Goal: Communication & Community: Answer question/provide support

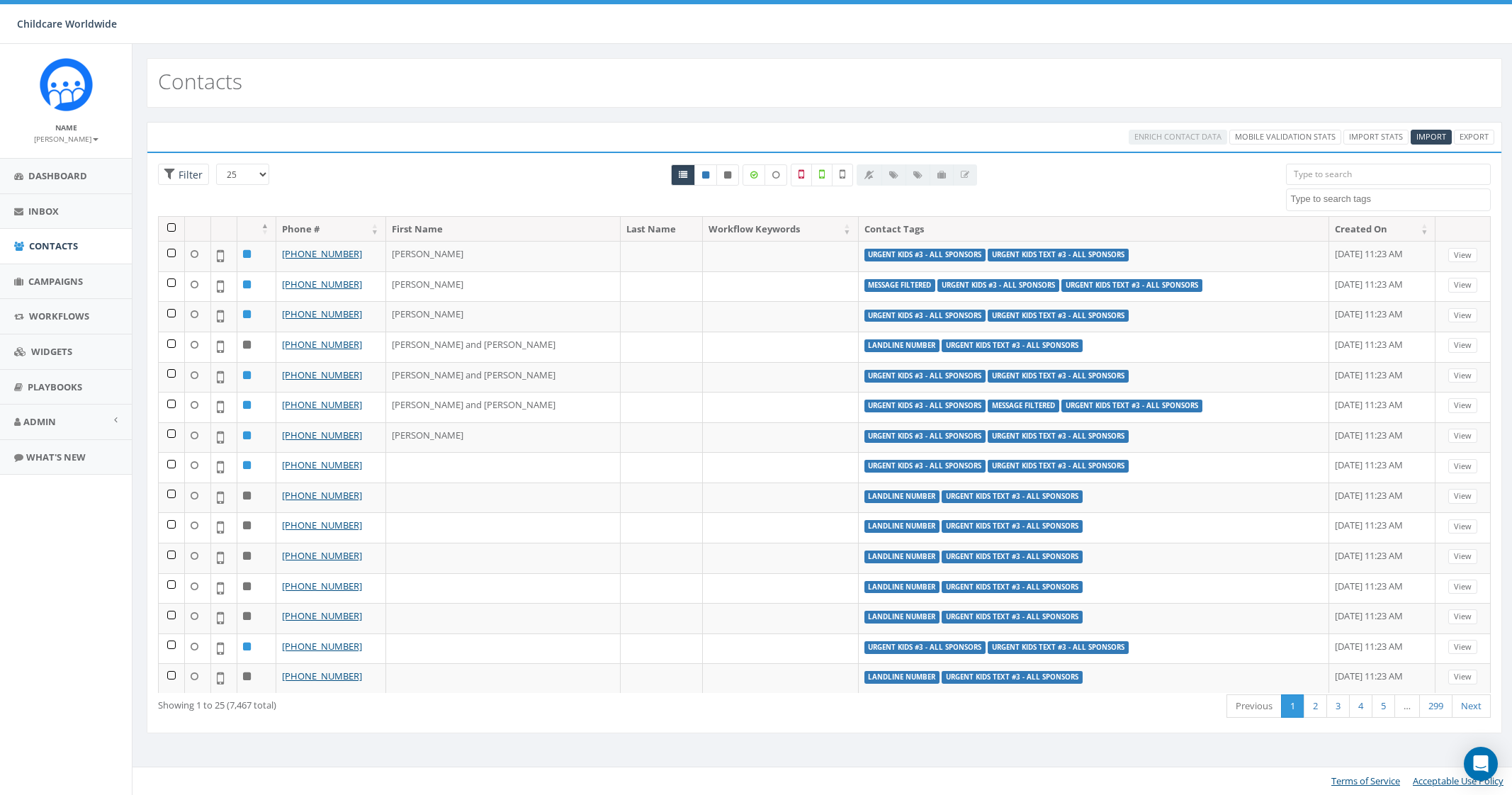
select select
click at [41, 429] on link "Admin" at bounding box center [66, 422] width 132 height 35
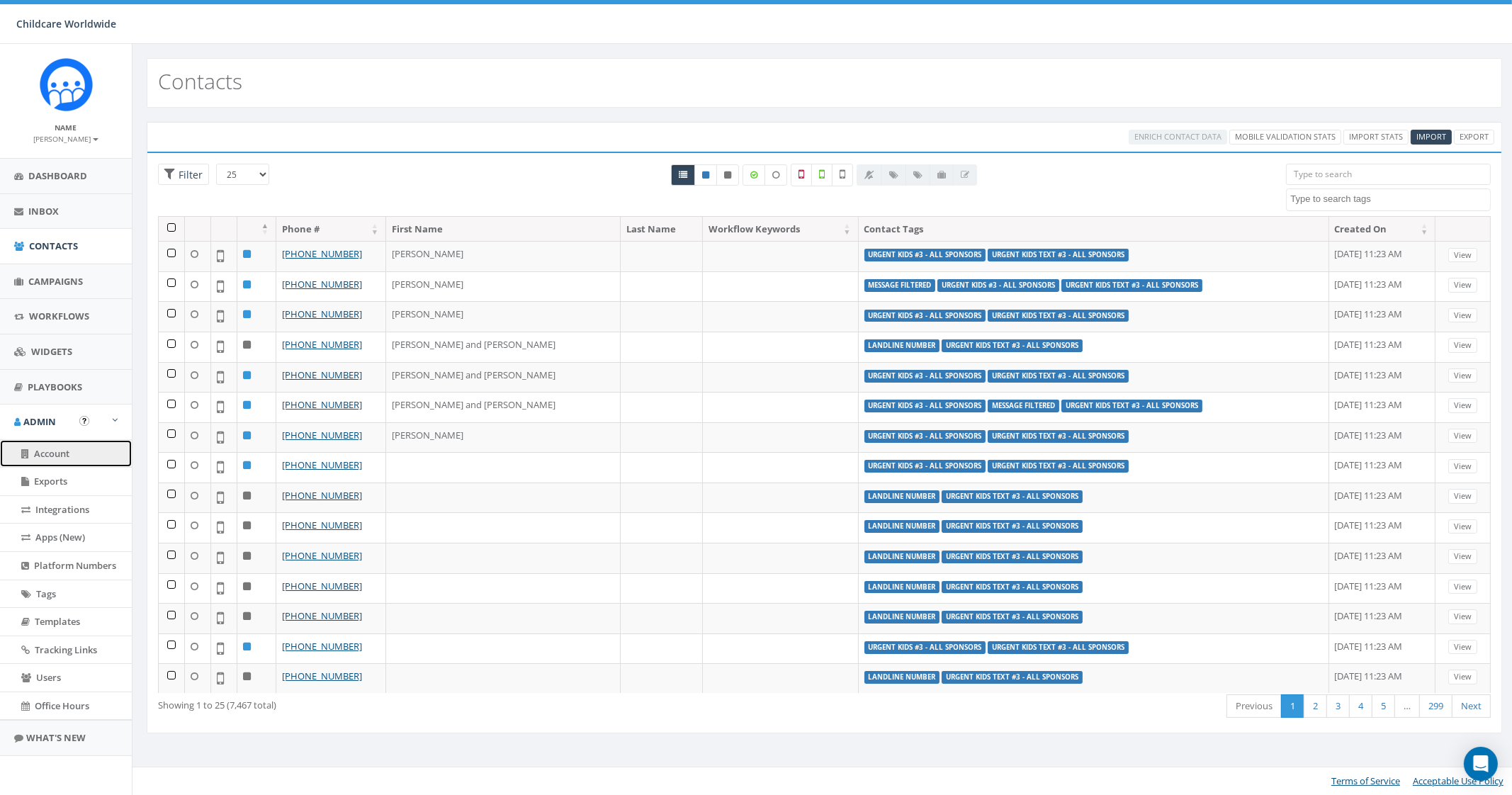
click at [88, 444] on link "Account" at bounding box center [66, 453] width 132 height 28
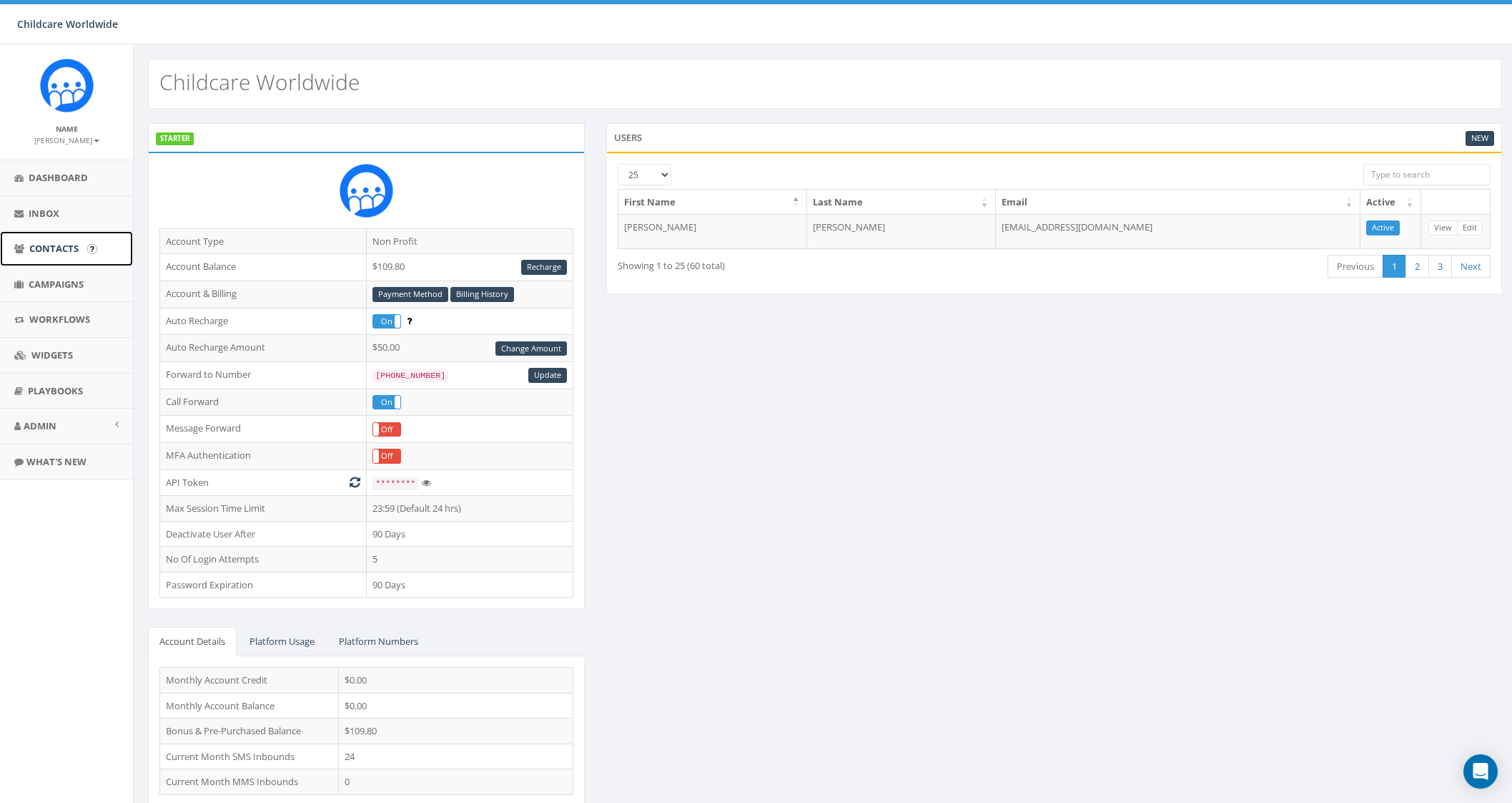
click at [44, 254] on span "Contacts" at bounding box center [54, 248] width 49 height 13
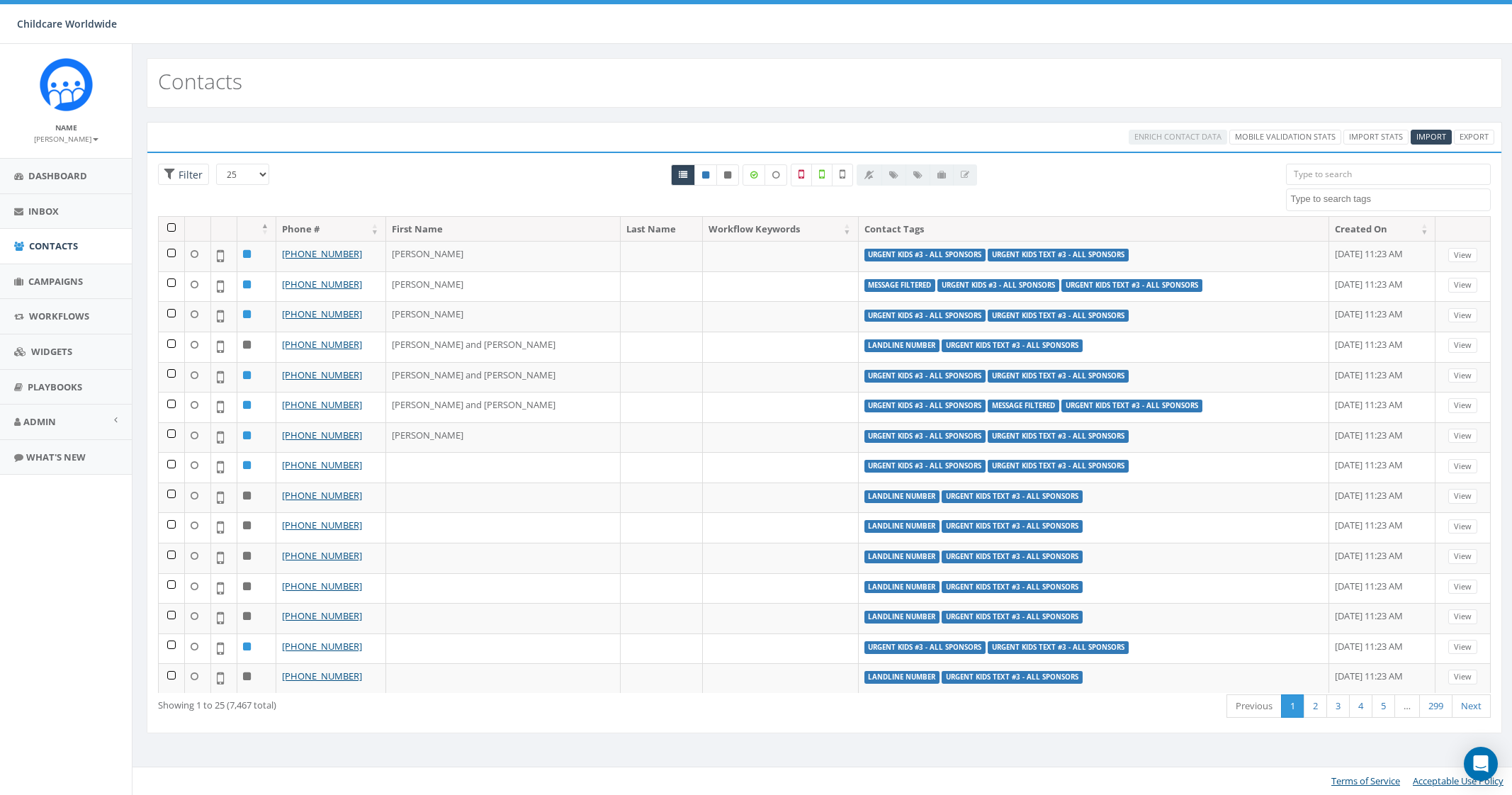
select select
click at [825, 173] on icon at bounding box center [822, 174] width 6 height 13
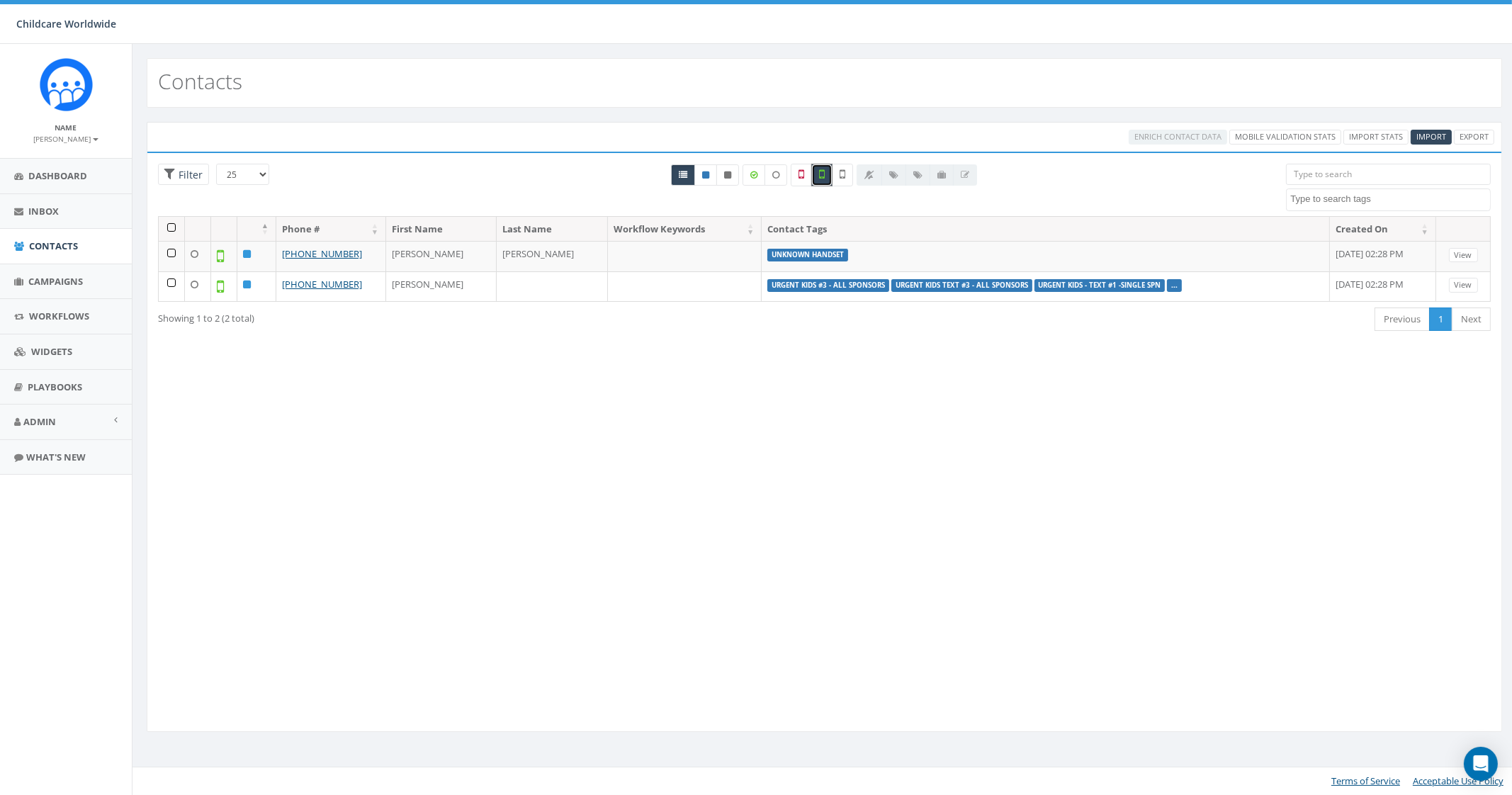
click at [822, 169] on icon at bounding box center [822, 174] width 6 height 13
checkbox input "false"
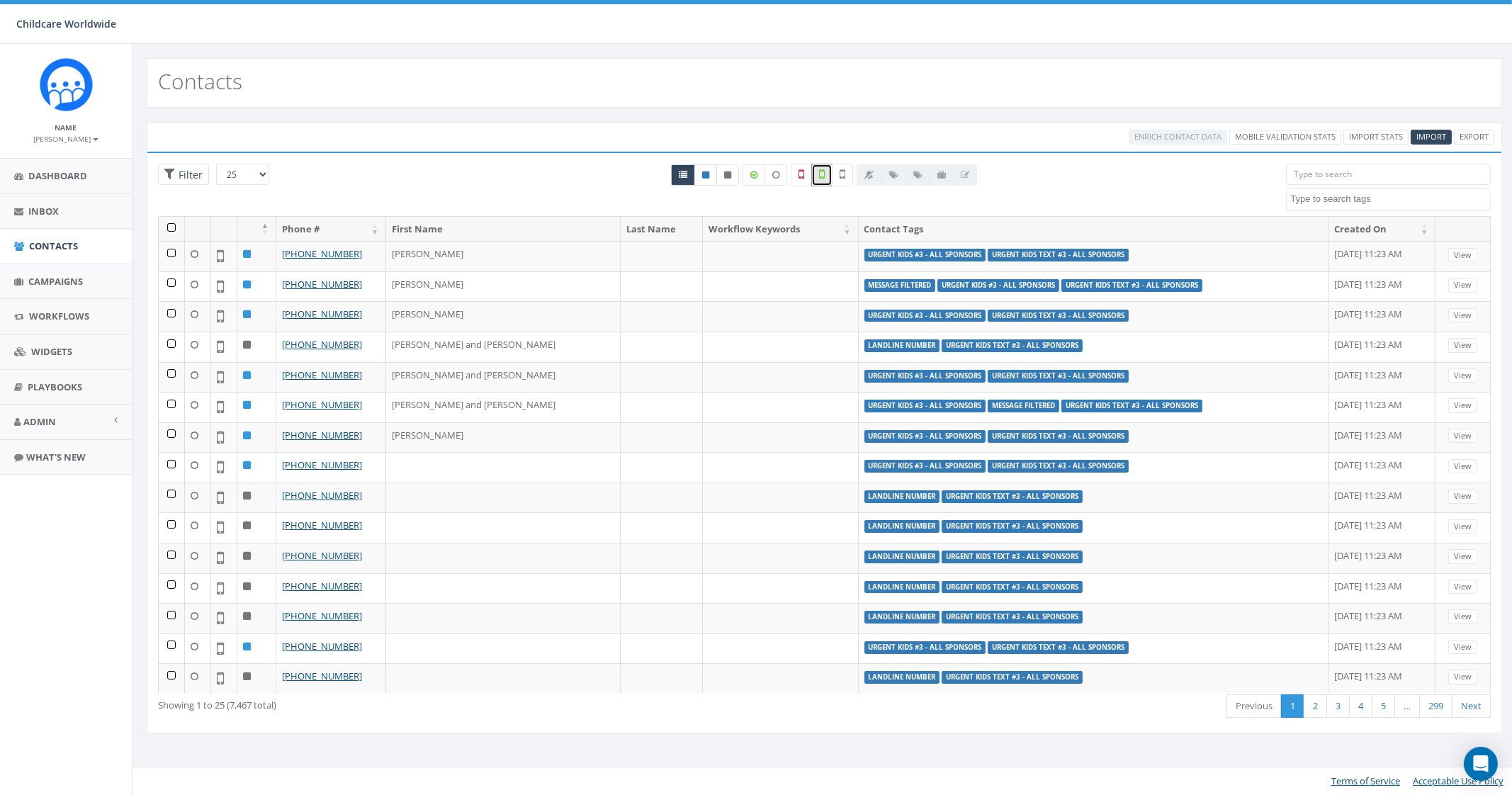
click at [706, 171] on icon at bounding box center [705, 175] width 7 height 9
radio input "true"
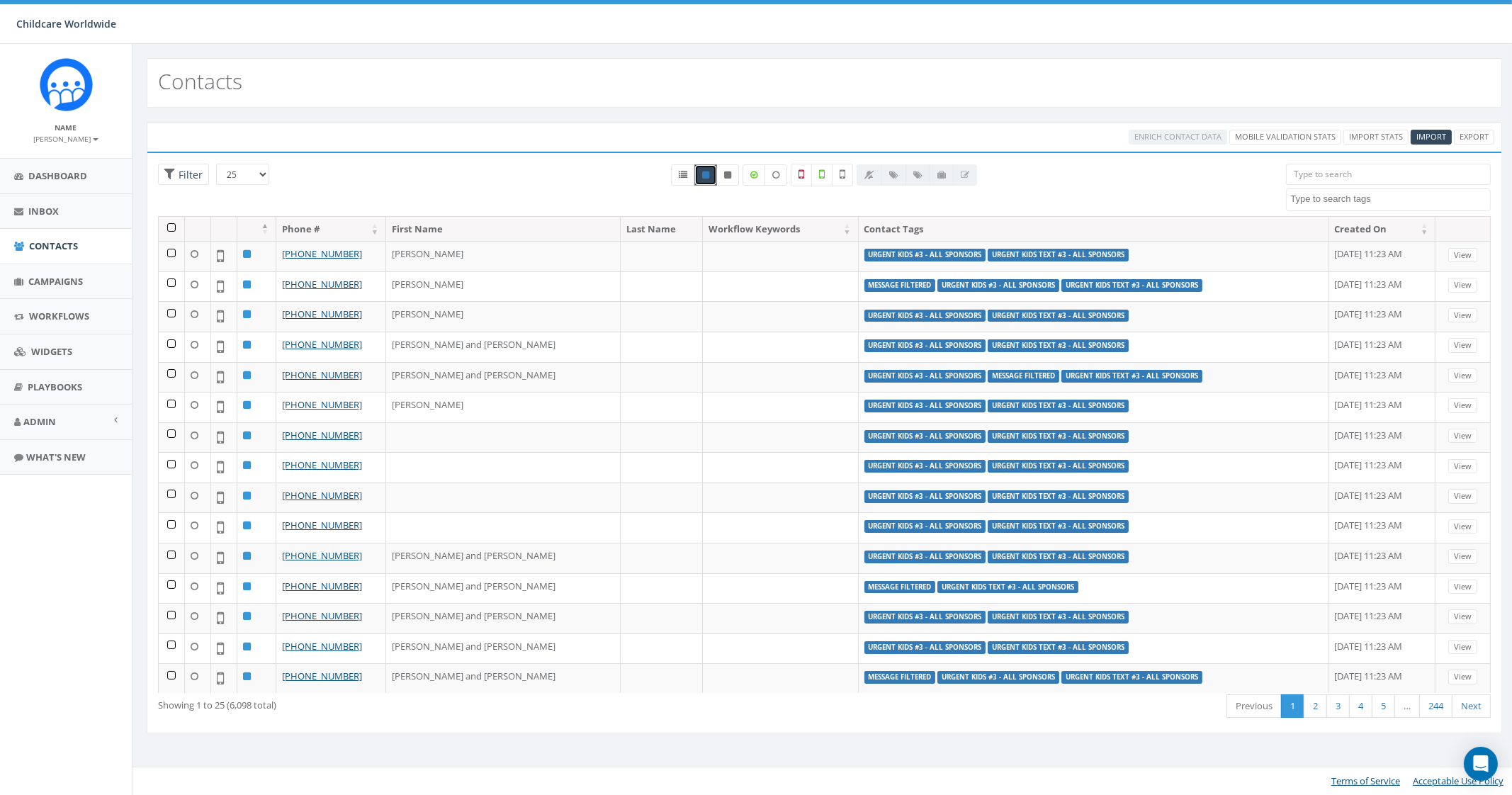
click at [711, 173] on link at bounding box center [705, 175] width 23 height 21
click at [680, 173] on icon at bounding box center [682, 175] width 9 height 9
radio input "true"
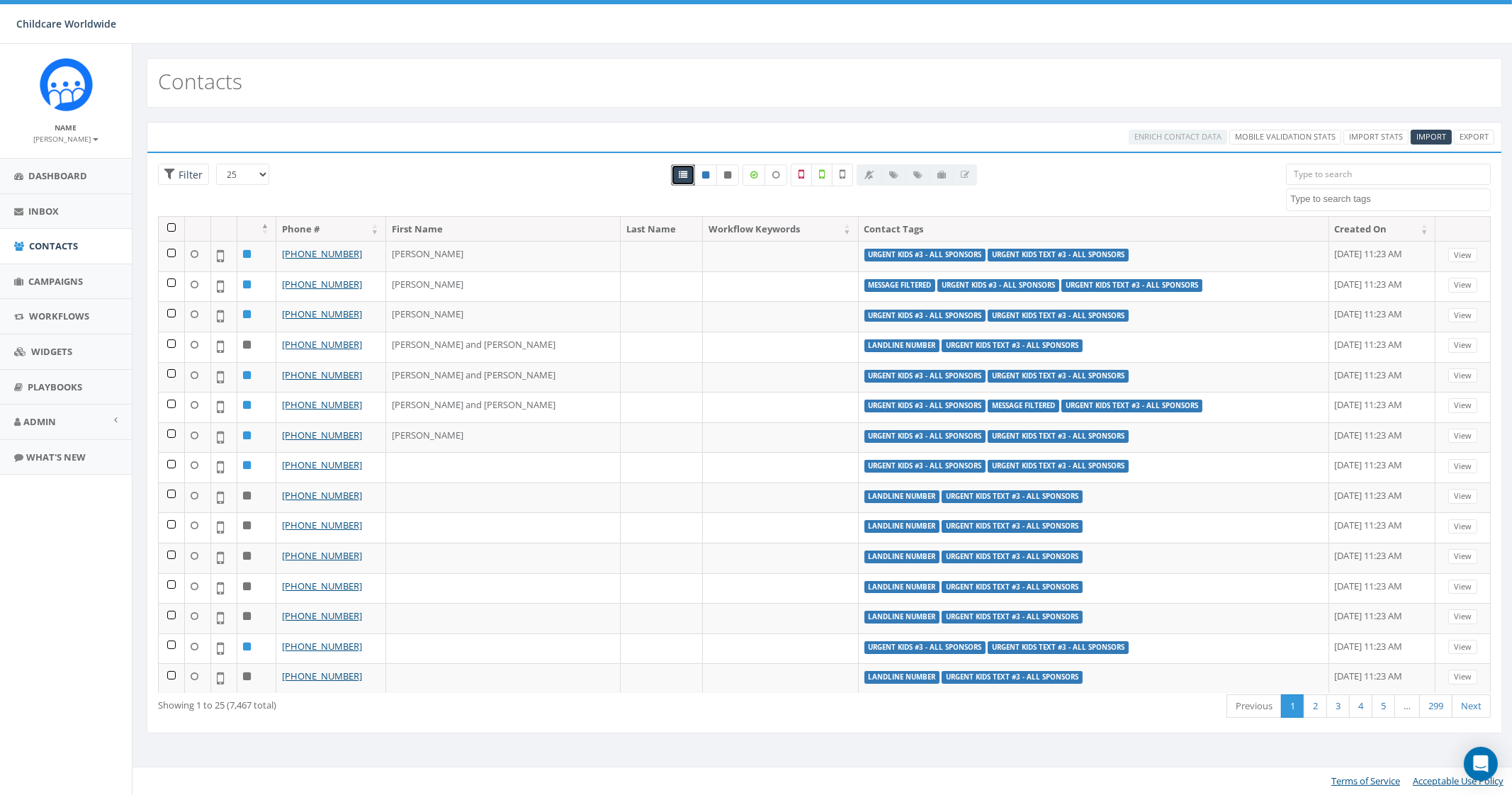
click at [1372, 204] on textarea "Search" at bounding box center [1390, 199] width 199 height 13
type textarea "Urgen"
select select "Urgent Kids #3 - All Sponsors"
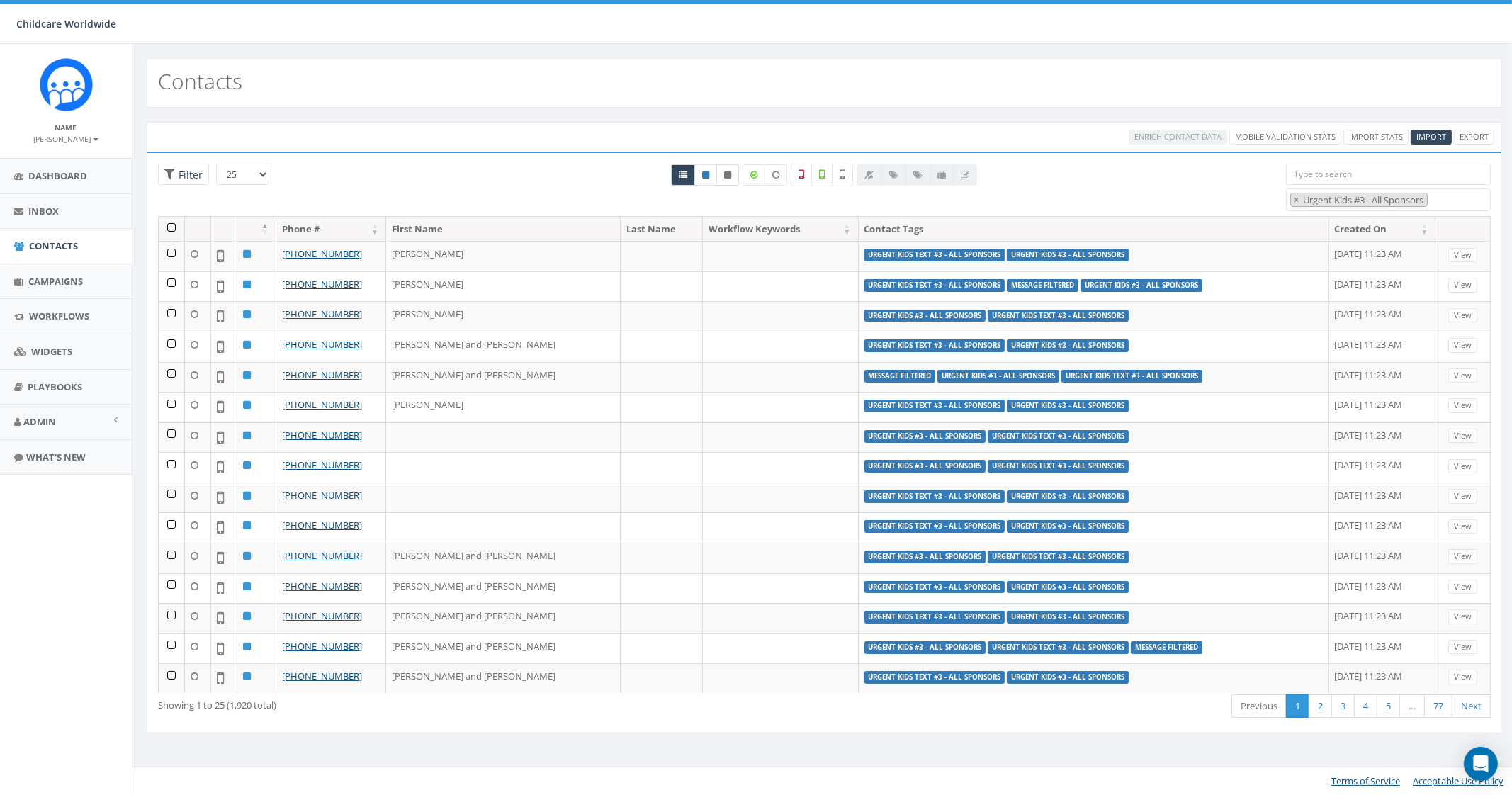
click at [731, 175] on icon at bounding box center [727, 175] width 7 height 9
radio input "true"
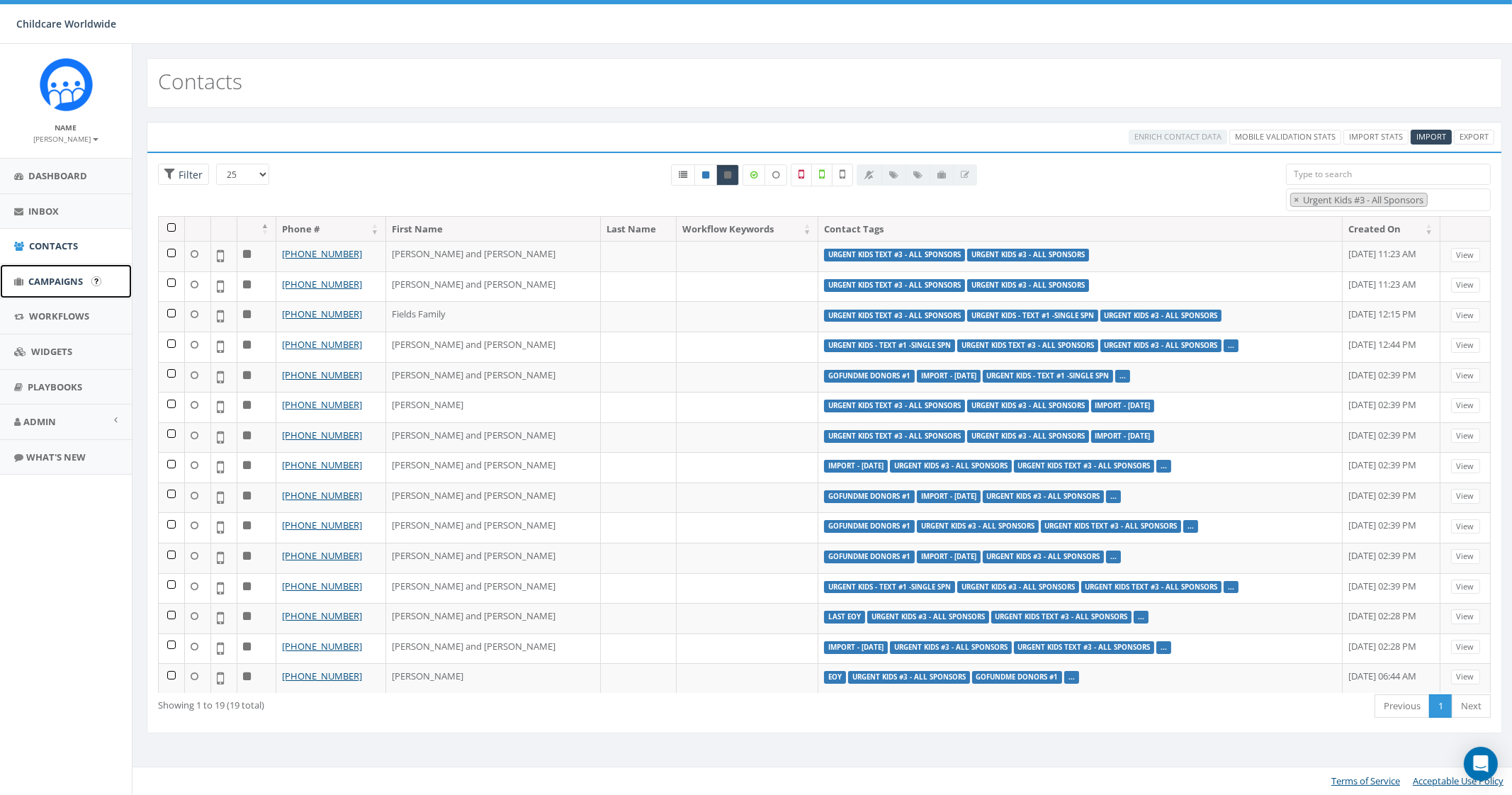
click at [49, 280] on span "Campaigns" at bounding box center [56, 281] width 55 height 13
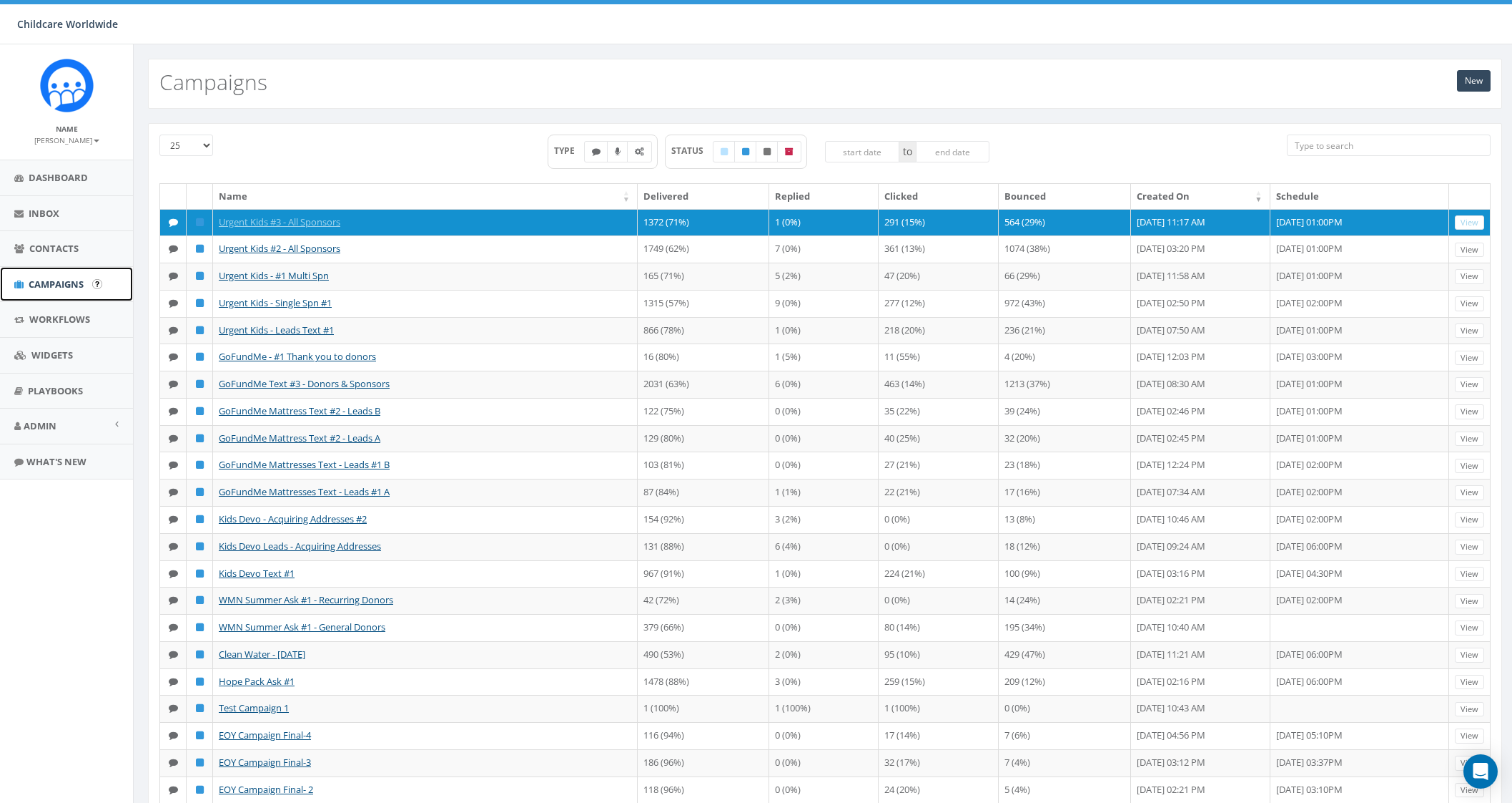
click at [39, 294] on link "Campaigns" at bounding box center [67, 284] width 133 height 35
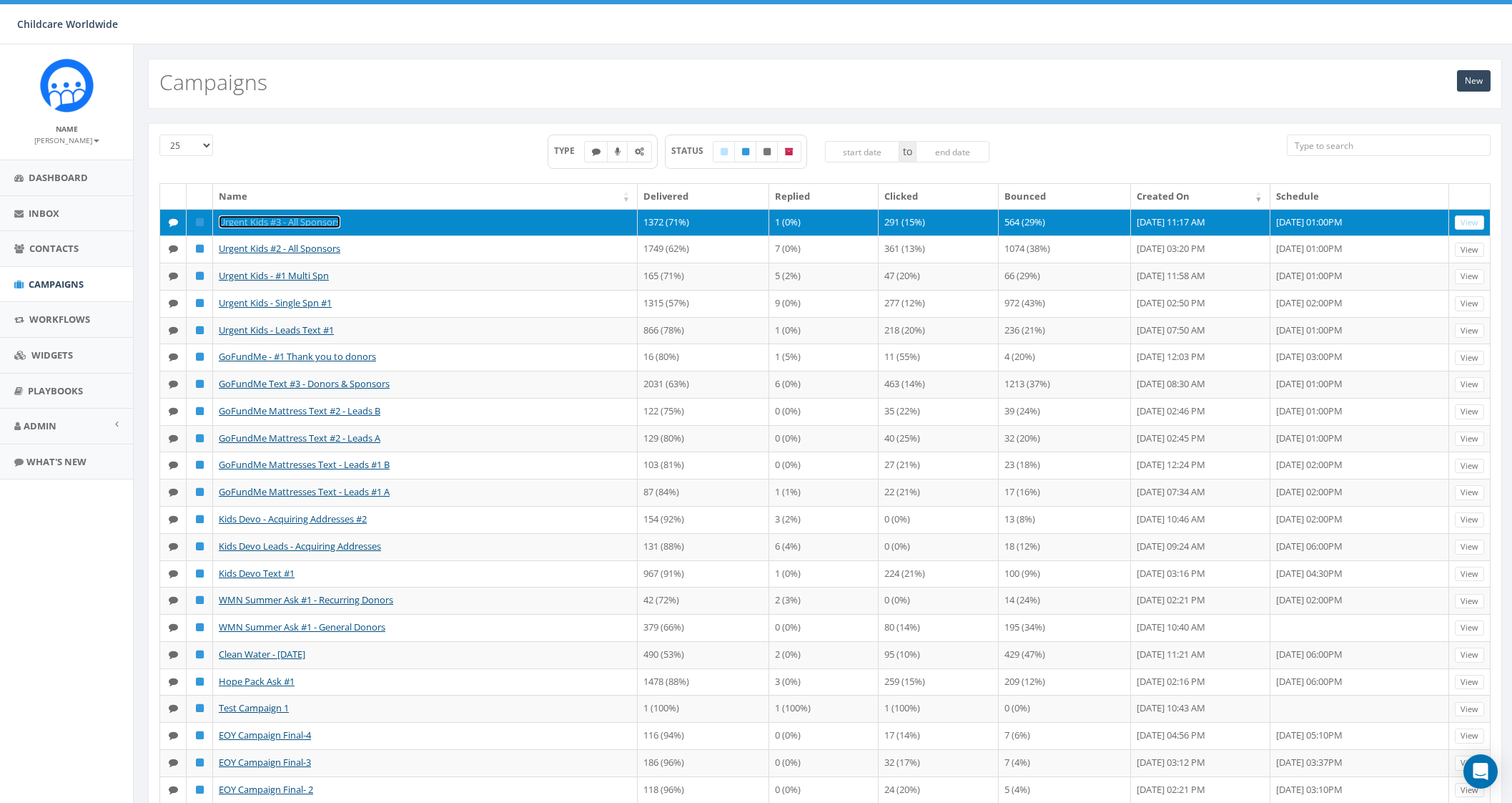
click at [309, 221] on link "Urgent Kids #3 - All Sponsors" at bounding box center [279, 222] width 121 height 13
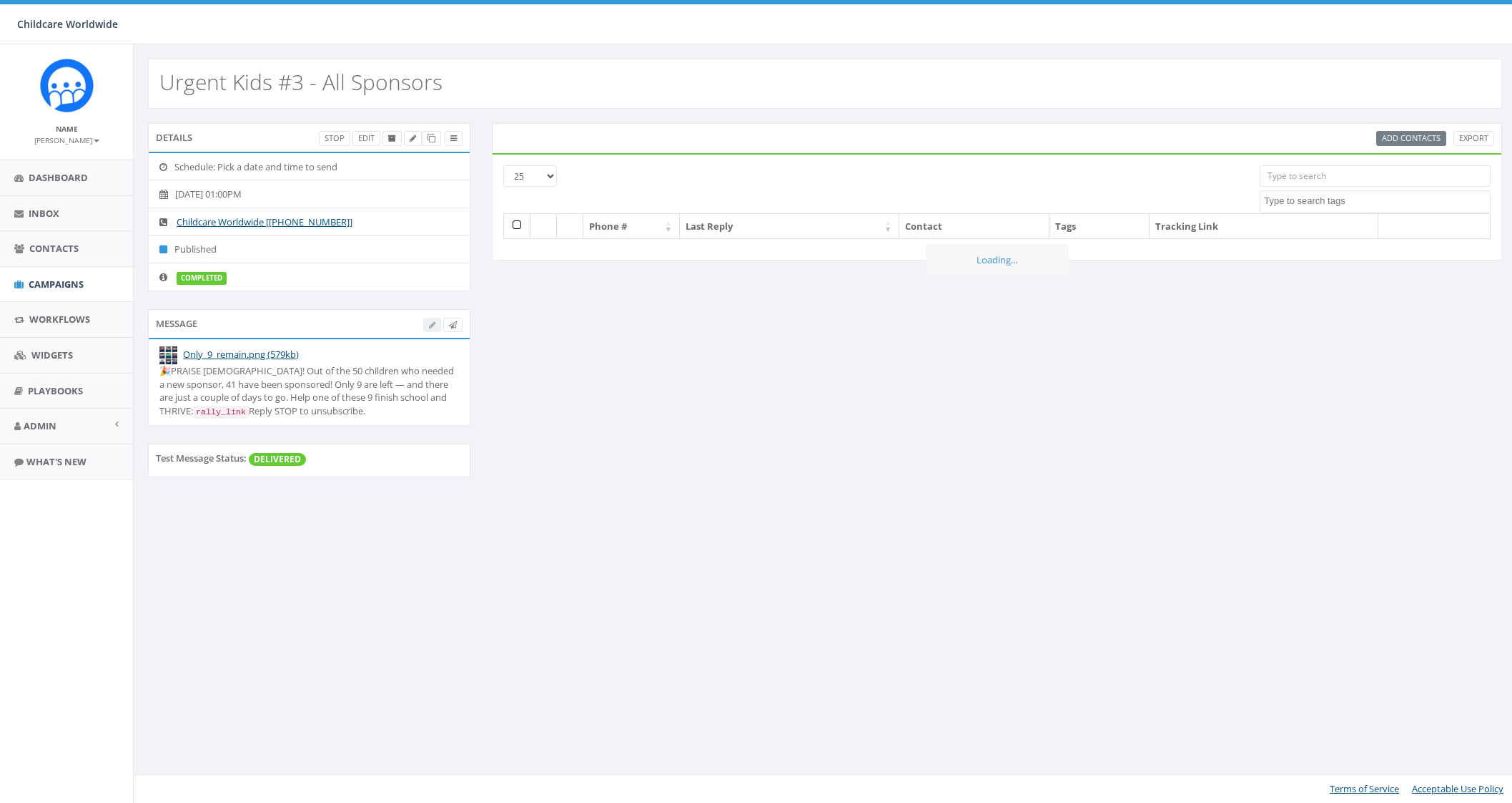
select select
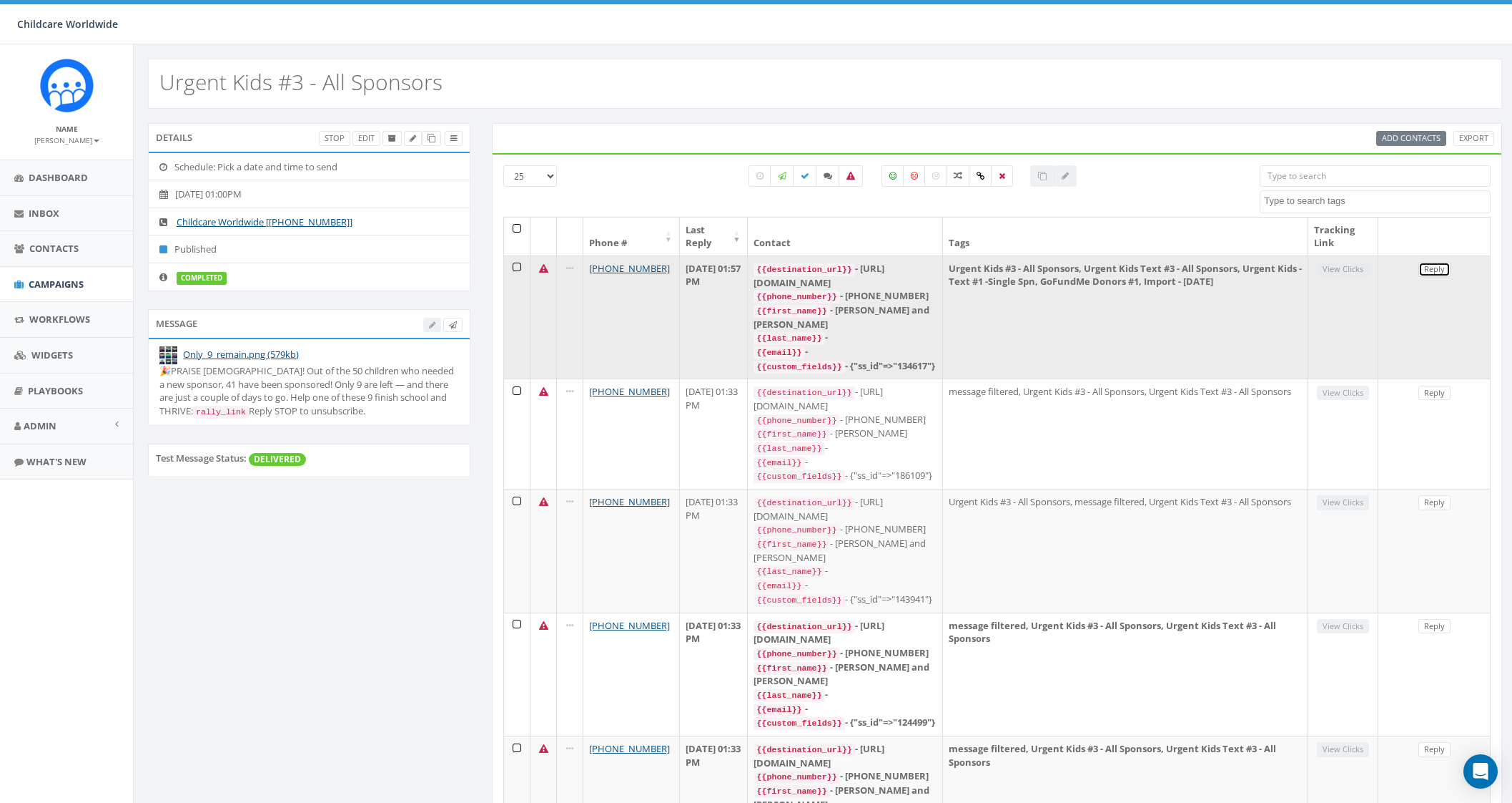
click at [1439, 266] on link "Reply" at bounding box center [1434, 269] width 32 height 15
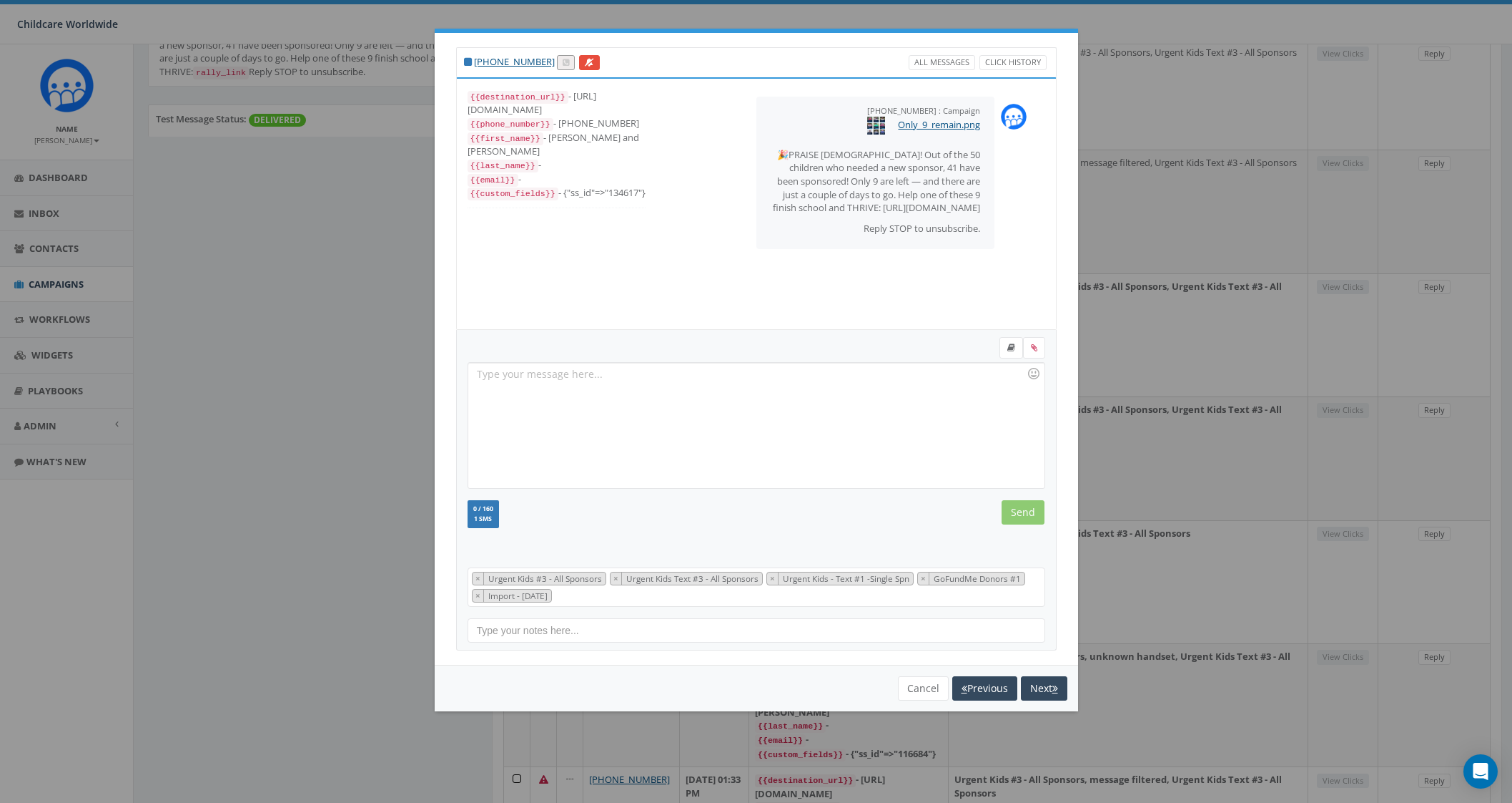
scroll to position [88, 0]
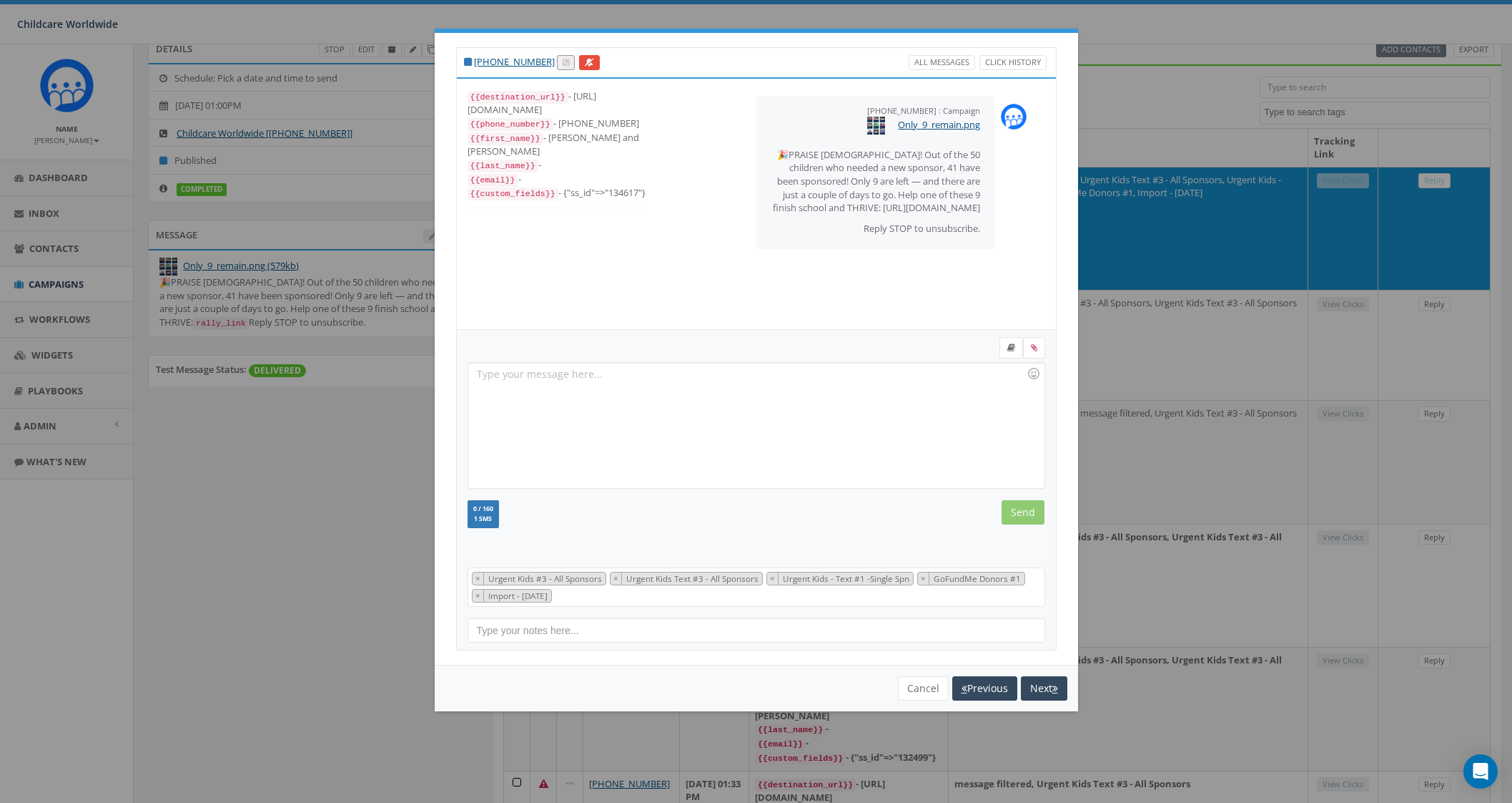
click at [748, 279] on div "+13605486838 : Campaign September 29, 2025 01:03 PM Only_9_remain.png 🎉PRAISE G…" at bounding box center [856, 204] width 400 height 251
click at [850, 291] on div "+13605486838 : Campaign September 29, 2025 01:03 PM Only_9_remain.png 🎉PRAISE G…" at bounding box center [856, 204] width 400 height 251
drag, startPoint x: 850, startPoint y: 291, endPoint x: 887, endPoint y: 304, distance: 39.2
click at [865, 300] on div "+13605486838 : Campaign September 29, 2025 01:03 PM Only_9_remain.png 🎉PRAISE G…" at bounding box center [856, 204] width 400 height 251
click at [887, 304] on div "+13605486838 : Campaign September 29, 2025 01:03 PM Only_9_remain.png 🎉PRAISE G…" at bounding box center [856, 204] width 400 height 251
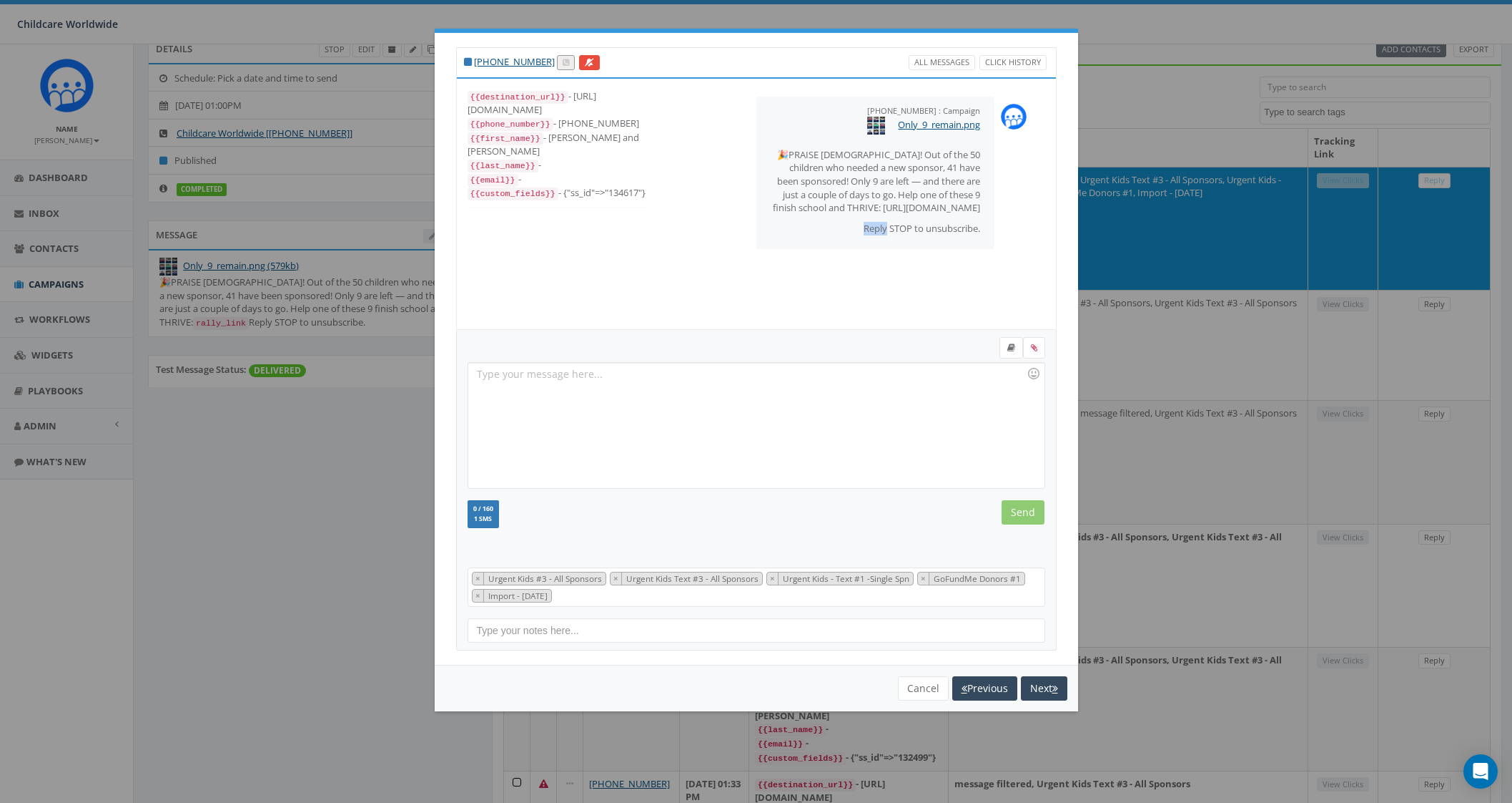
click at [887, 304] on div "+13605486838 : Campaign September 29, 2025 01:03 PM Only_9_remain.png 🎉PRAISE G…" at bounding box center [856, 204] width 400 height 251
click at [635, 237] on div "{{destination_url}} - https://rclink.co/link/ruLlvw {{phone_number}} - +1901834…" at bounding box center [756, 204] width 620 height 251
click at [651, 246] on div "{{destination_url}} - https://rclink.co/link/ruLlvw {{phone_number}} - +1901834…" at bounding box center [756, 204] width 620 height 251
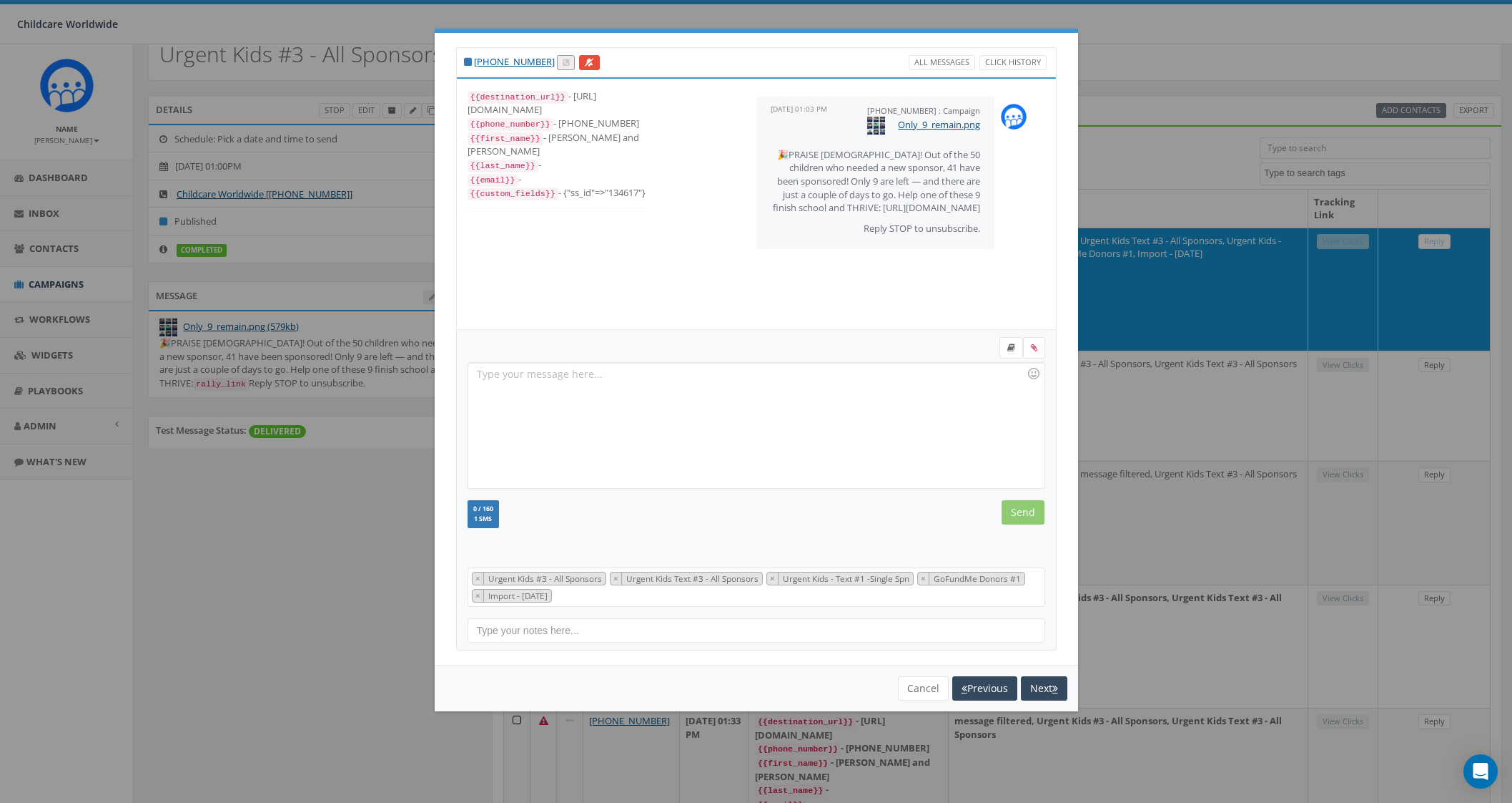
scroll to position [0, 0]
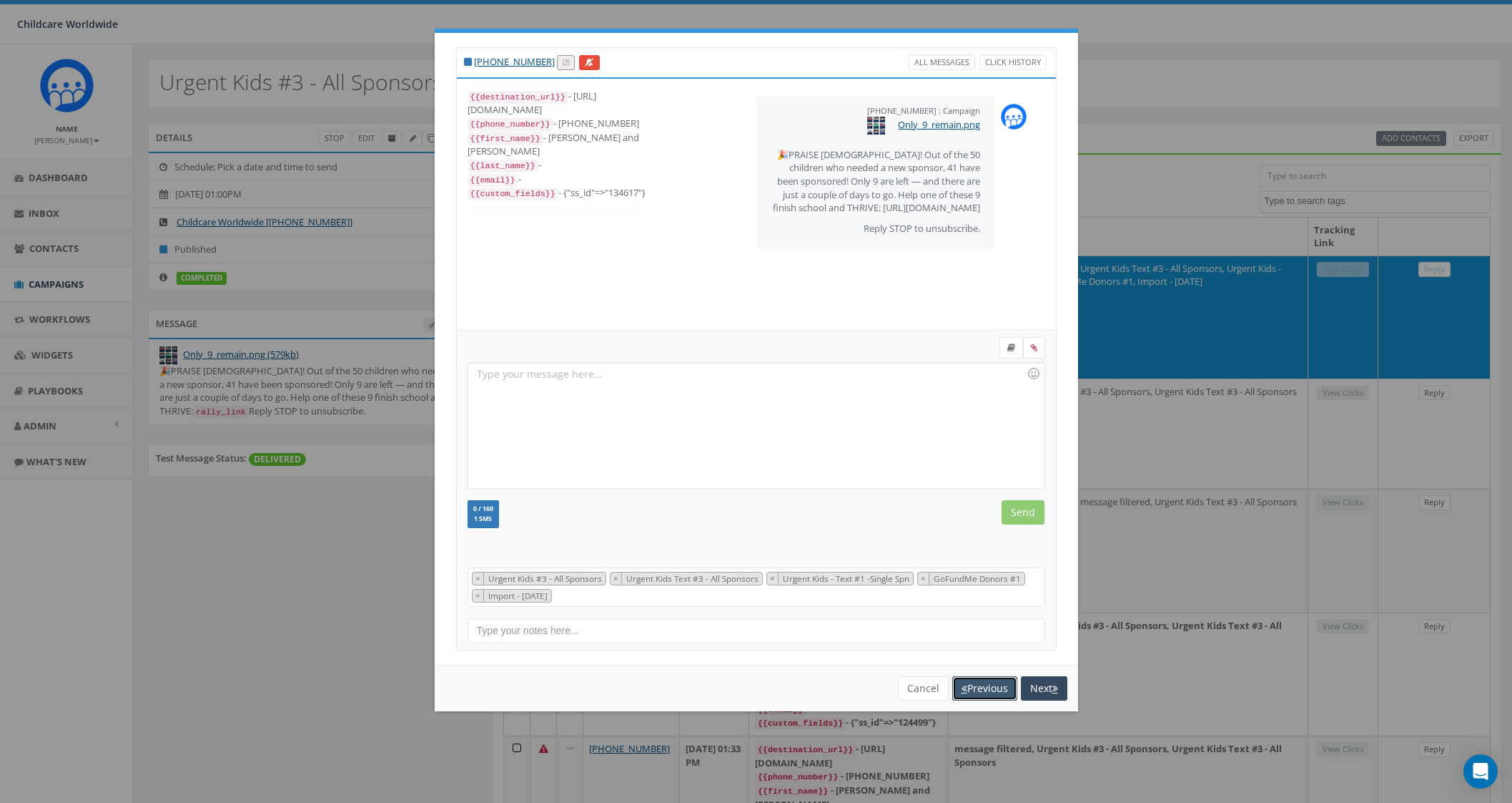
click at [988, 685] on button "Previous" at bounding box center [985, 688] width 65 height 24
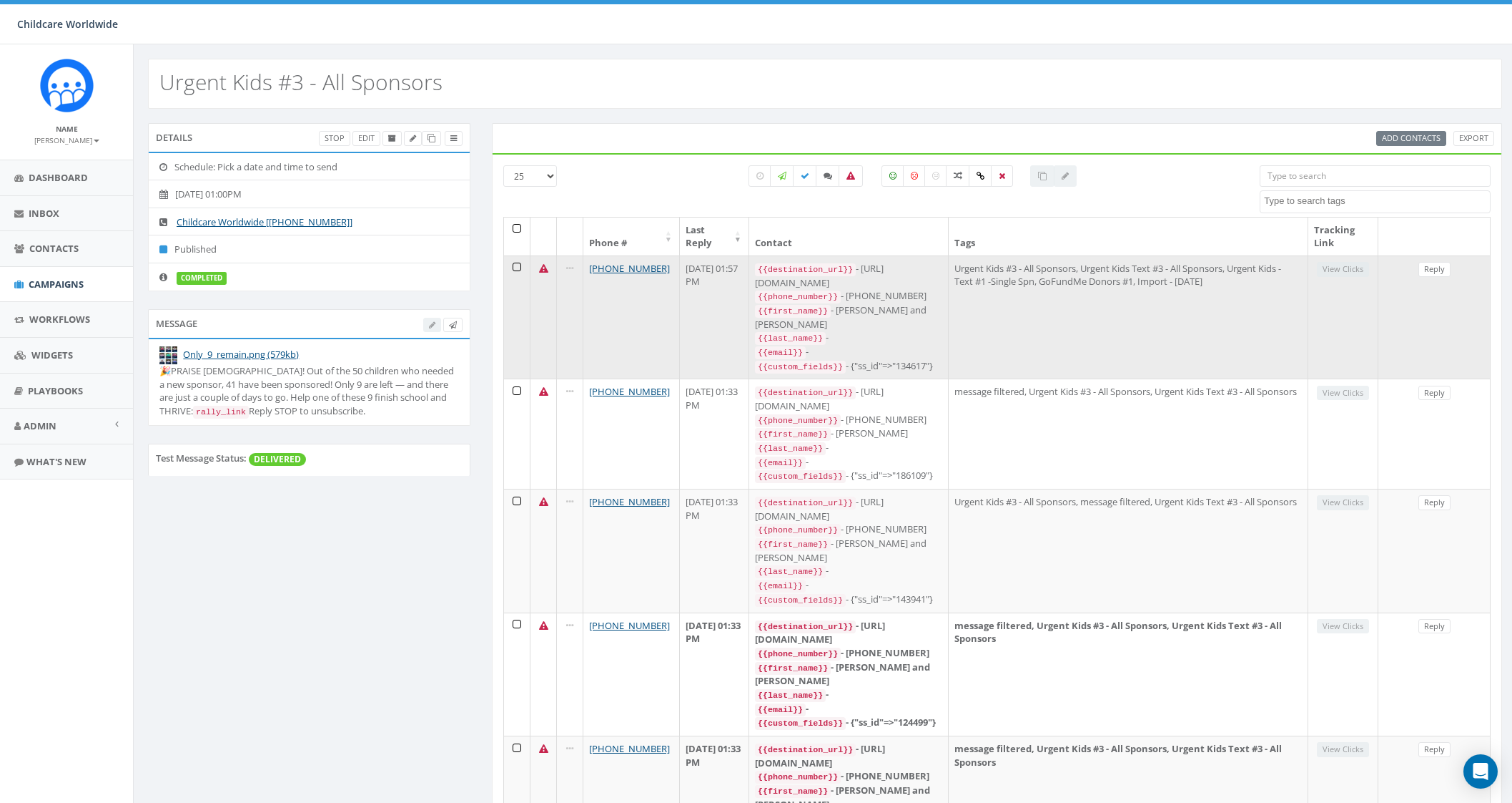
click at [542, 266] on icon at bounding box center [544, 269] width 10 height 10
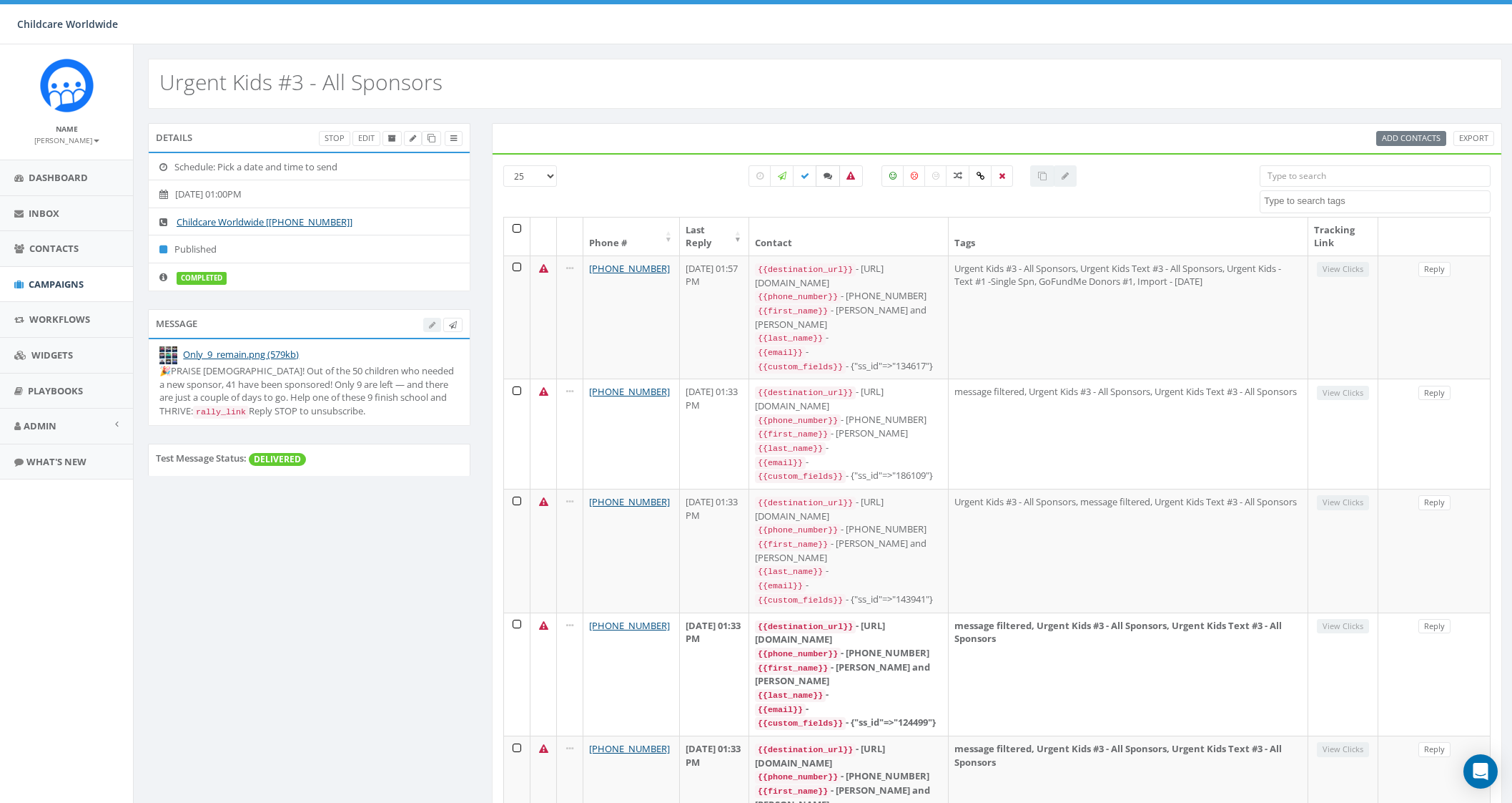
click at [825, 167] on label at bounding box center [827, 176] width 24 height 22
checkbox input "true"
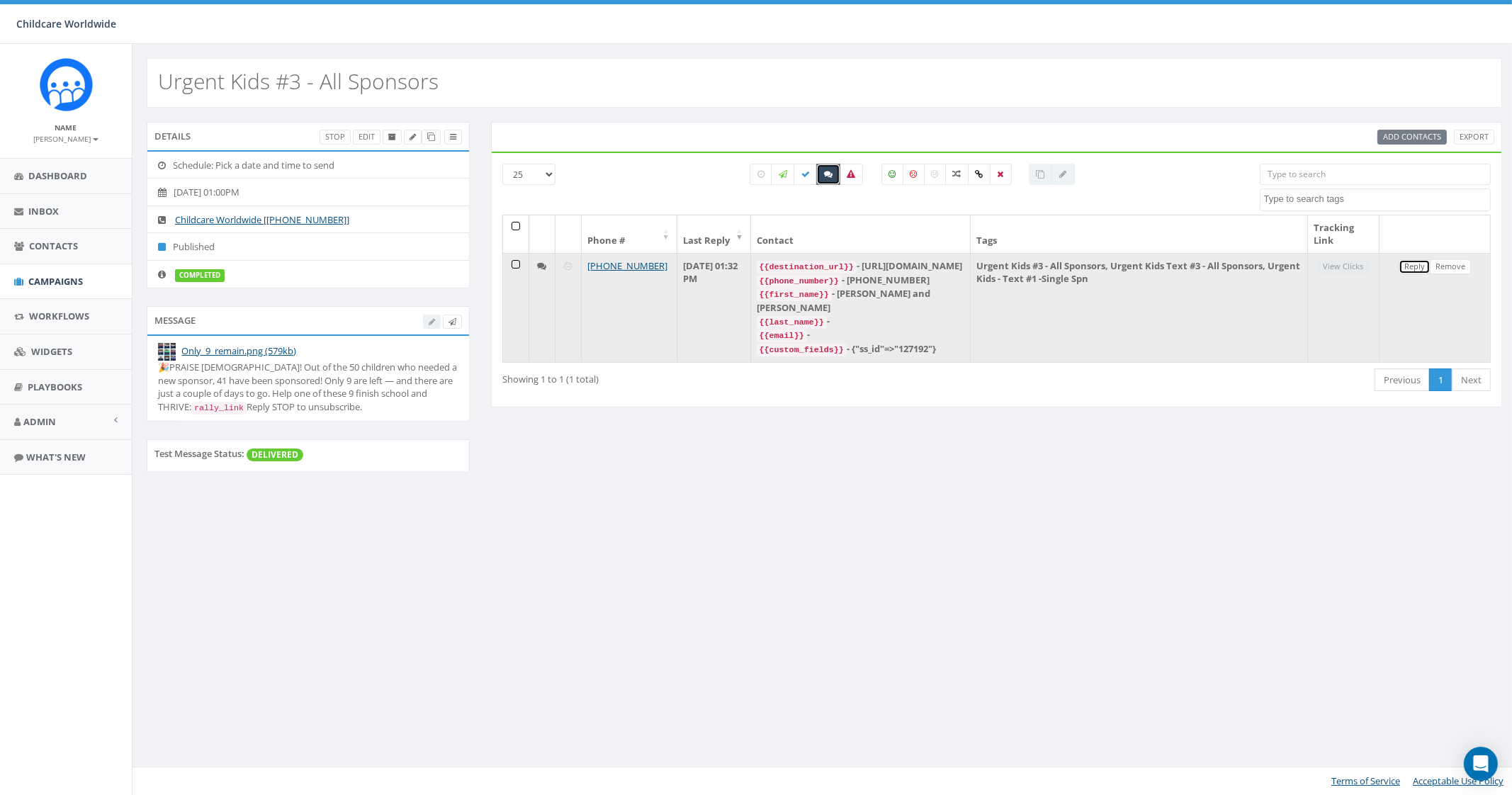
click at [1412, 269] on link "Reply" at bounding box center [1414, 266] width 32 height 15
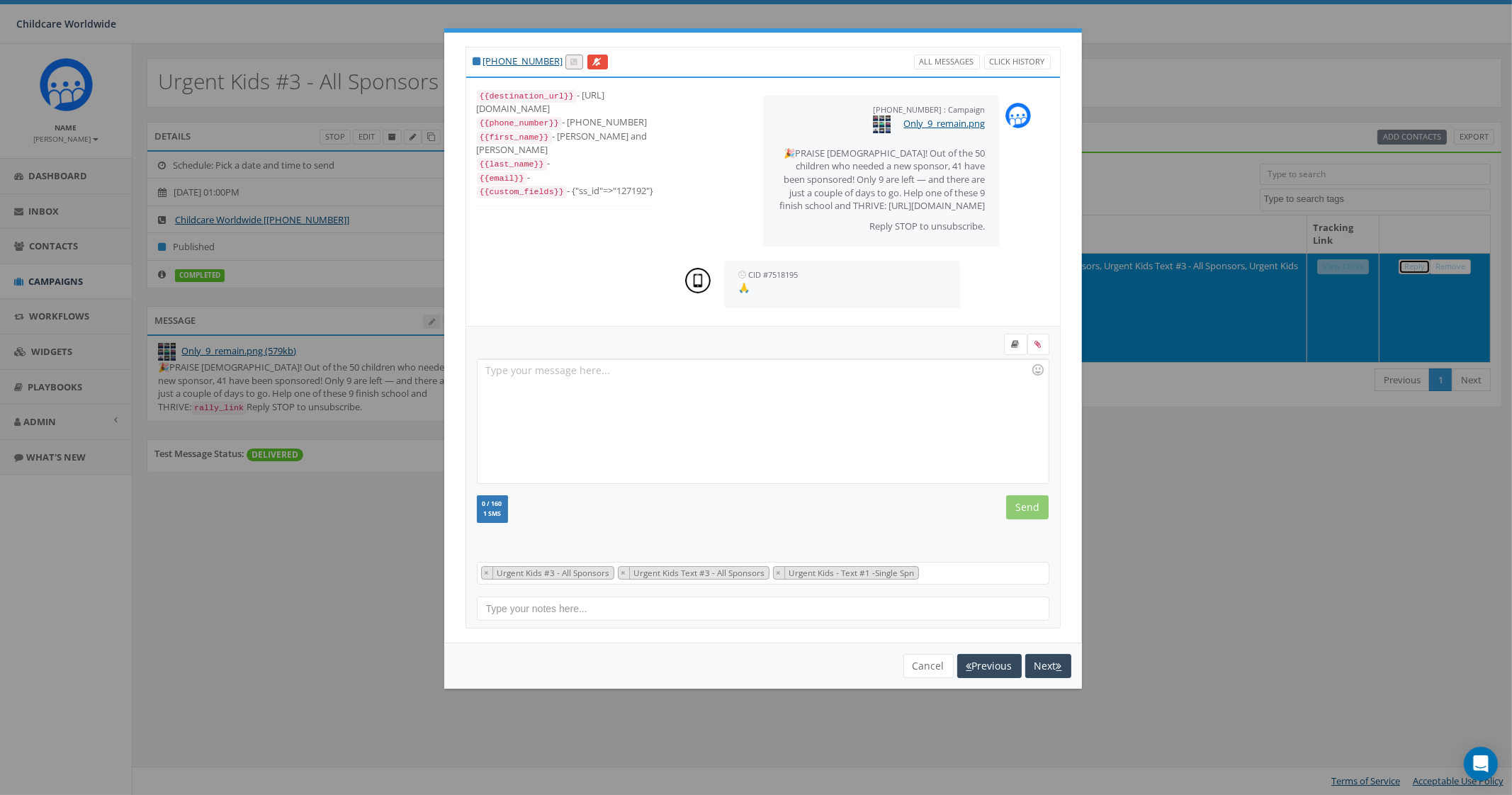
scroll to position [29, 0]
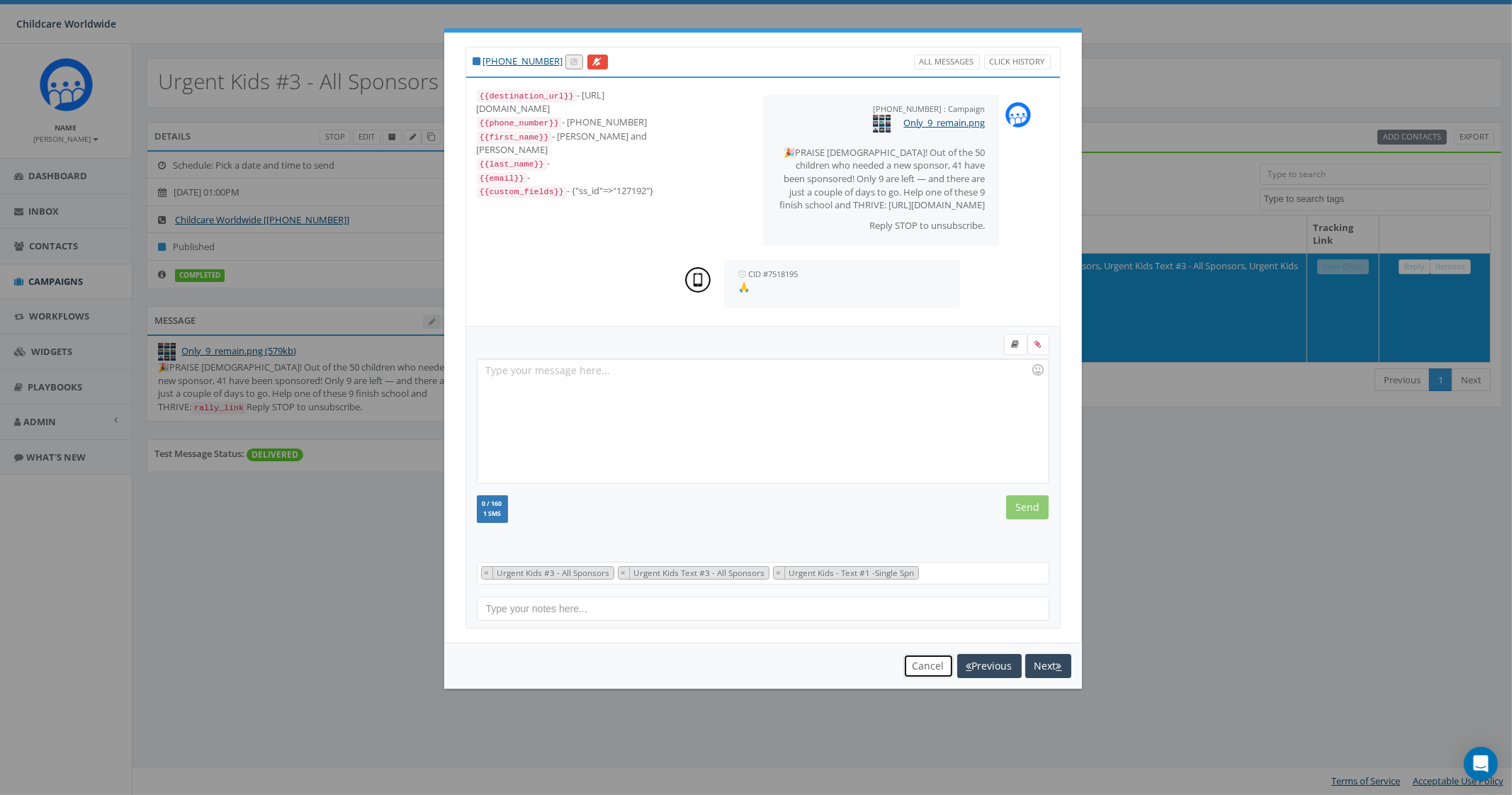
click at [919, 667] on button "Cancel" at bounding box center [928, 665] width 50 height 24
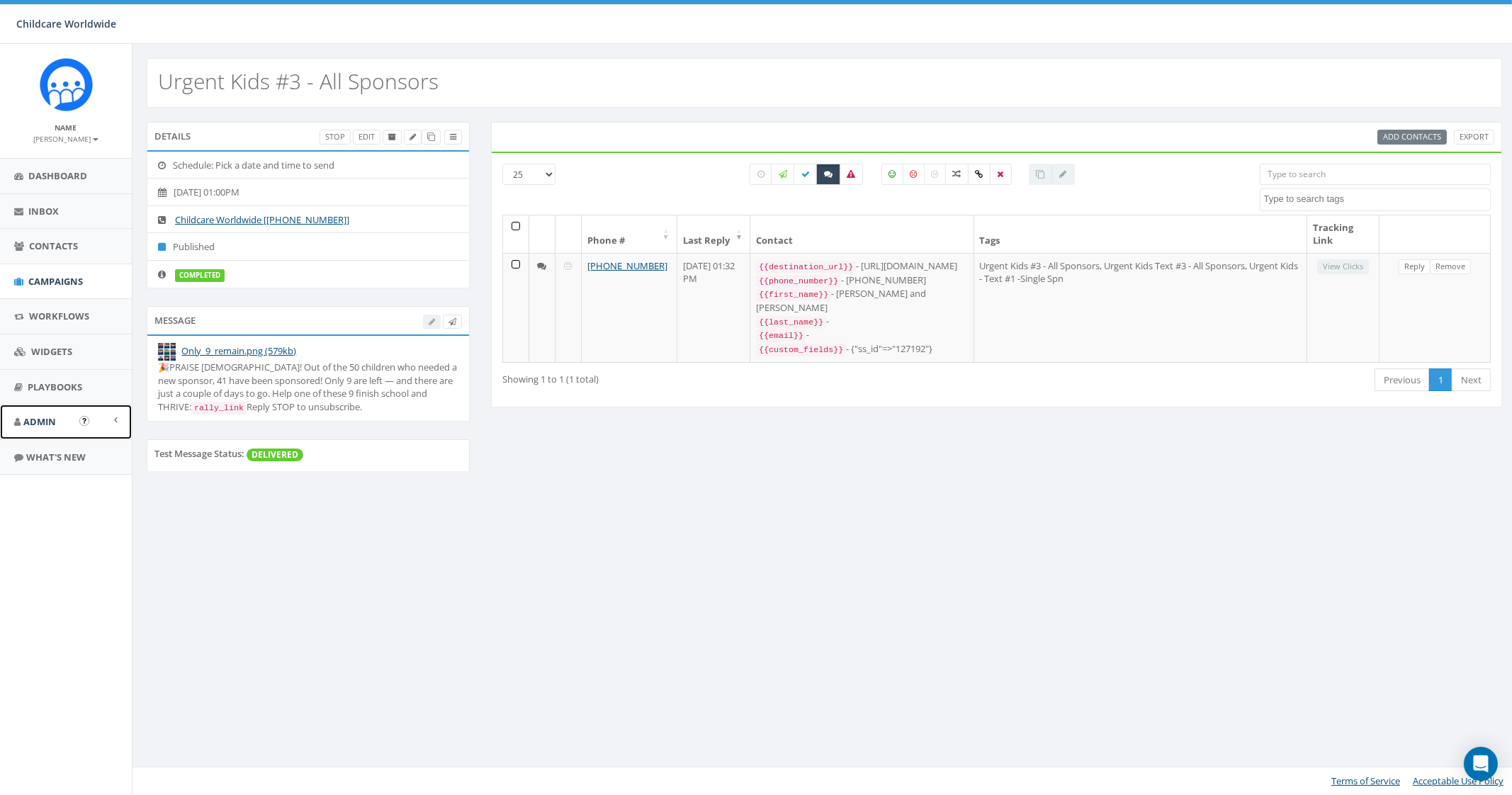
click at [68, 429] on link "Admin" at bounding box center [66, 422] width 132 height 35
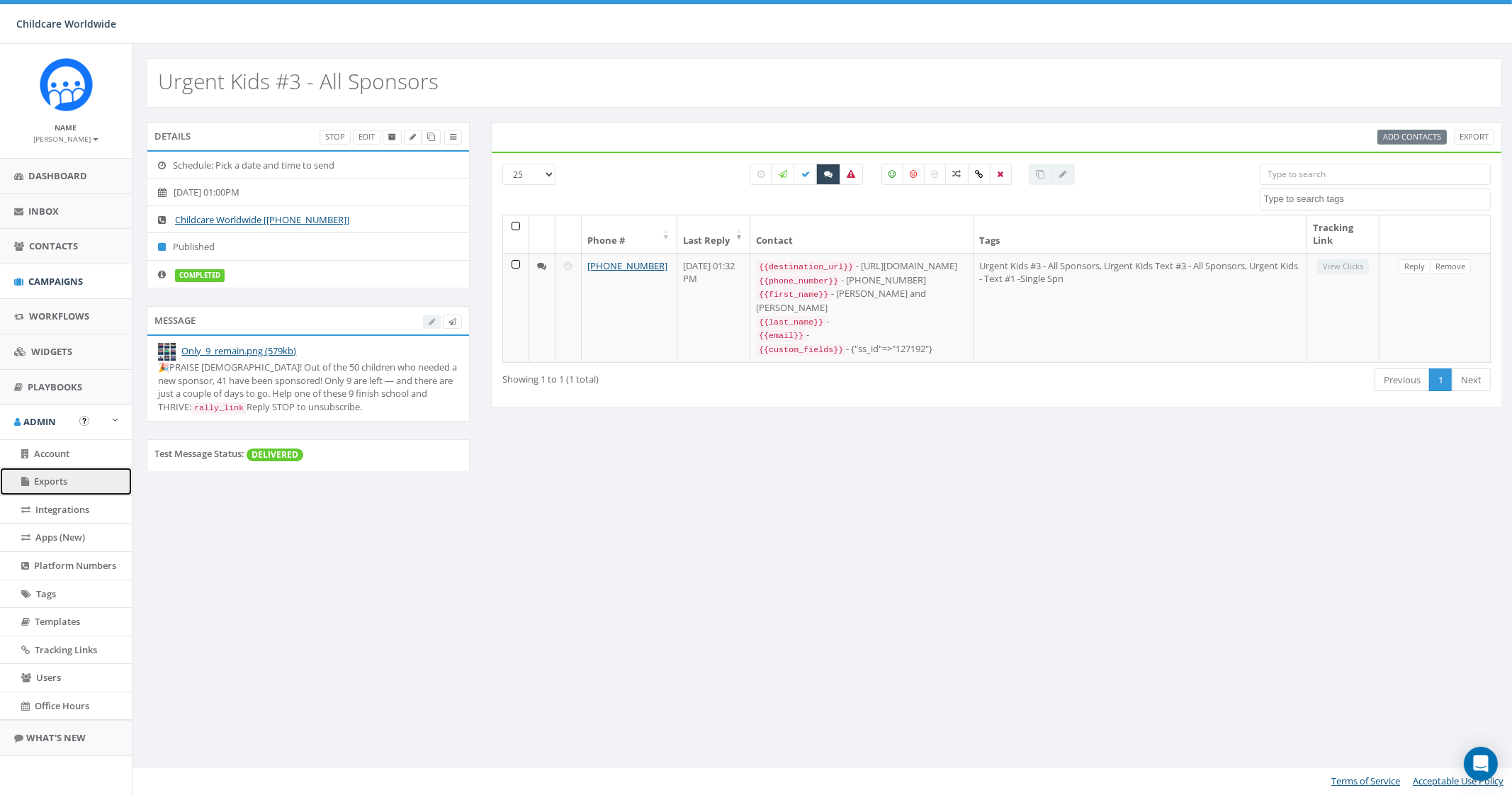
click at [45, 483] on span "Exports" at bounding box center [51, 481] width 33 height 13
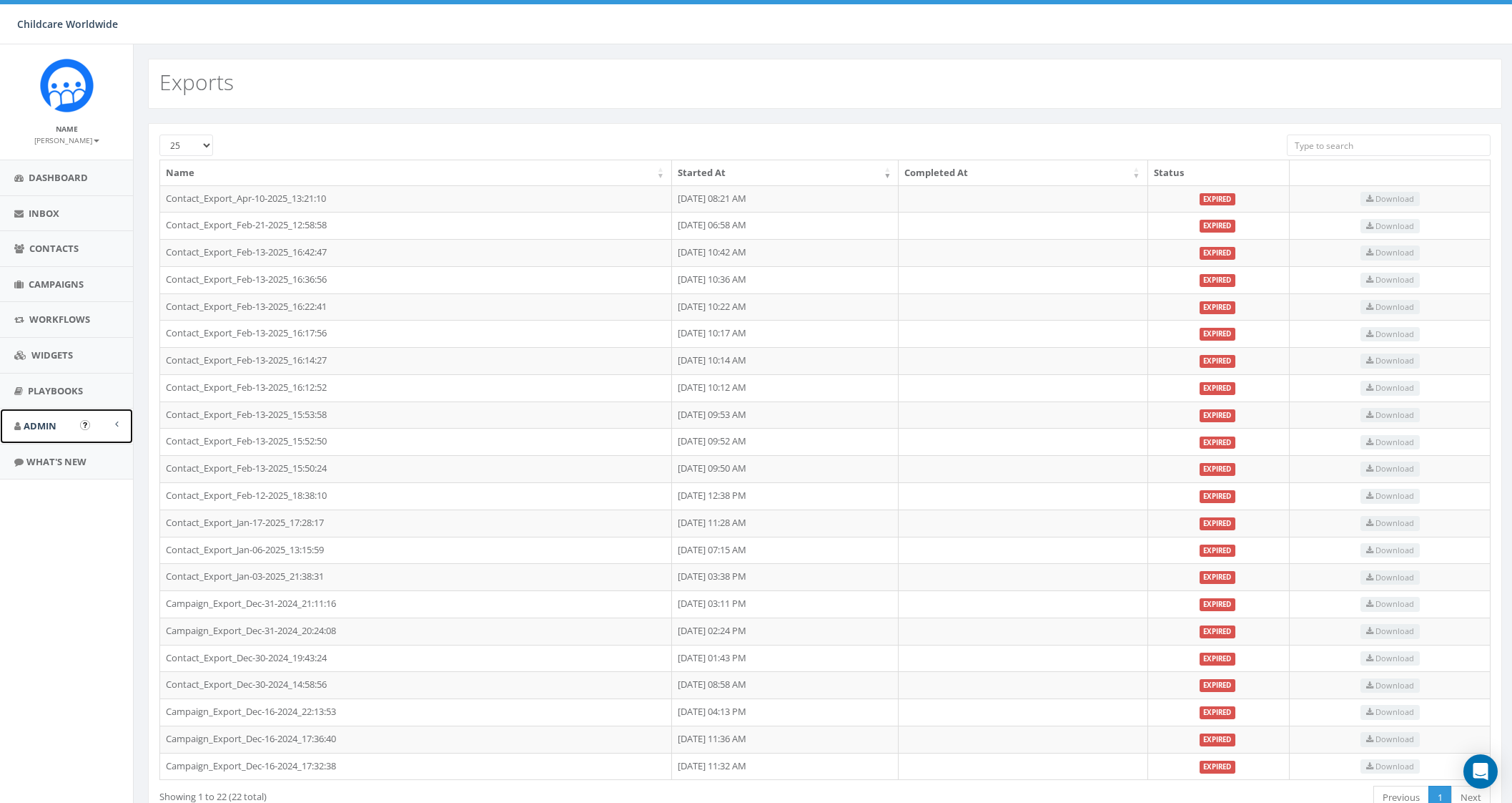
click at [47, 421] on span "Admin" at bounding box center [39, 426] width 33 height 13
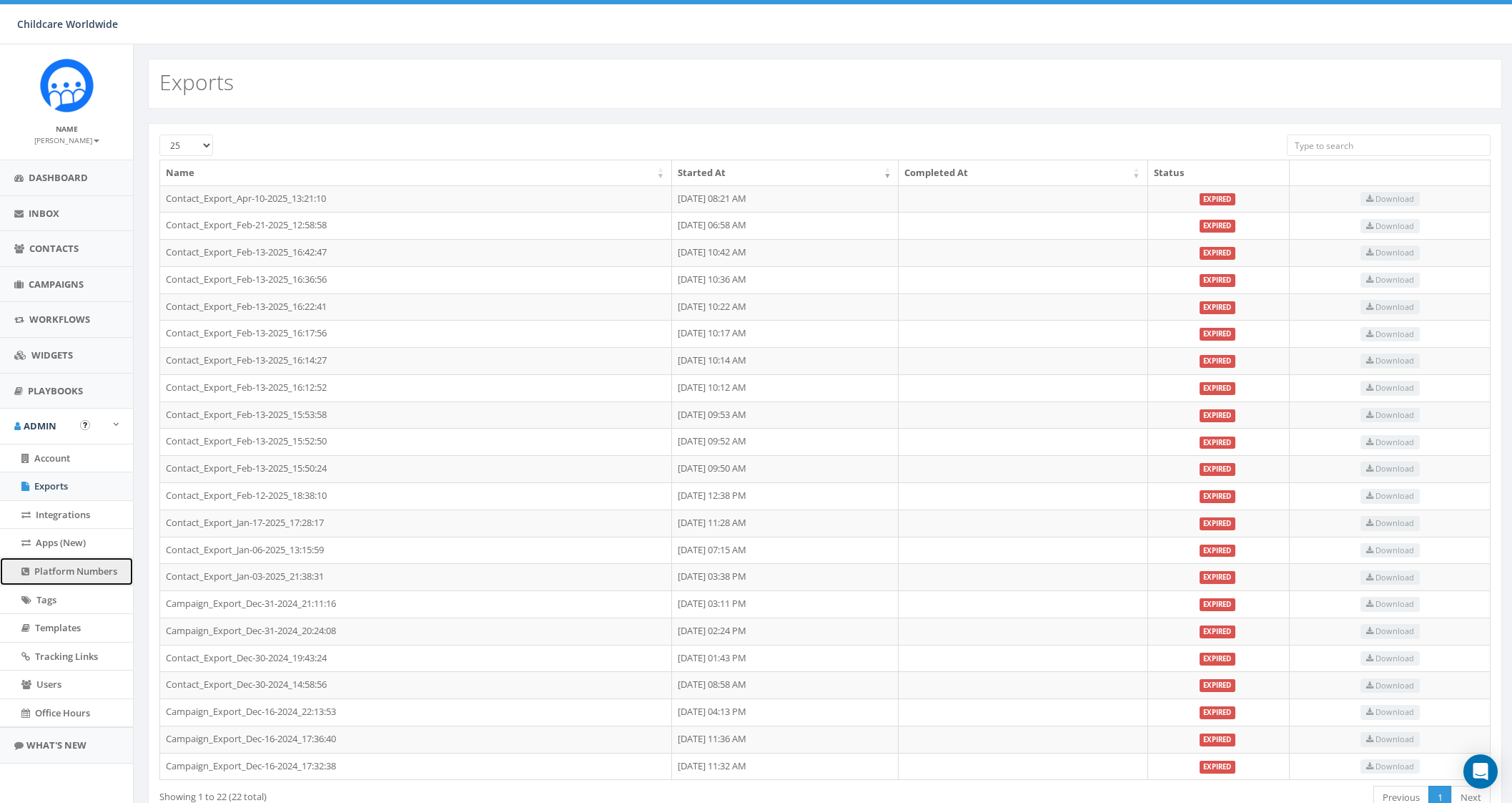
click at [78, 577] on link "Platform Numbers" at bounding box center [67, 571] width 133 height 28
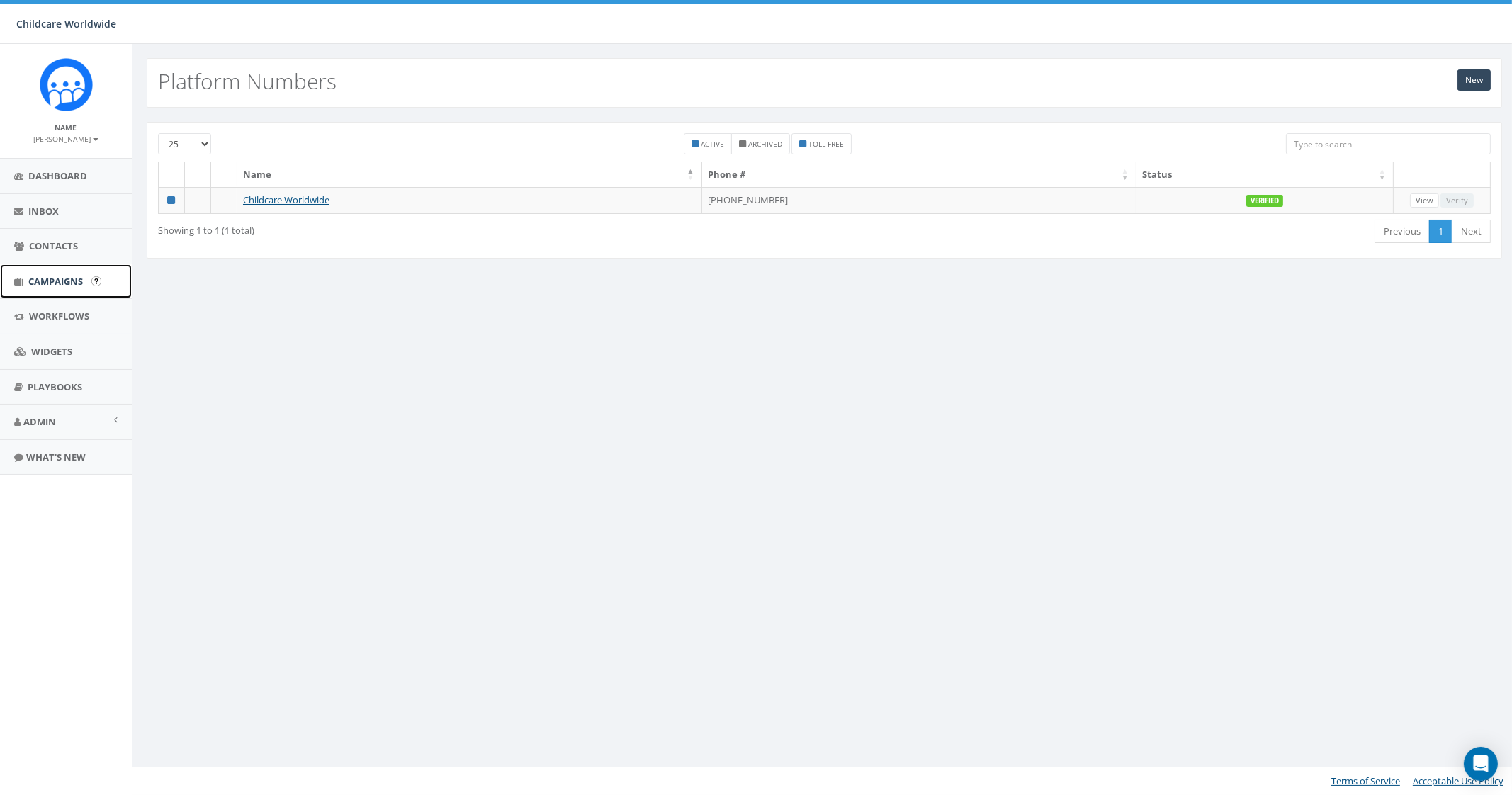
click at [56, 289] on link "Campaigns" at bounding box center [66, 281] width 132 height 35
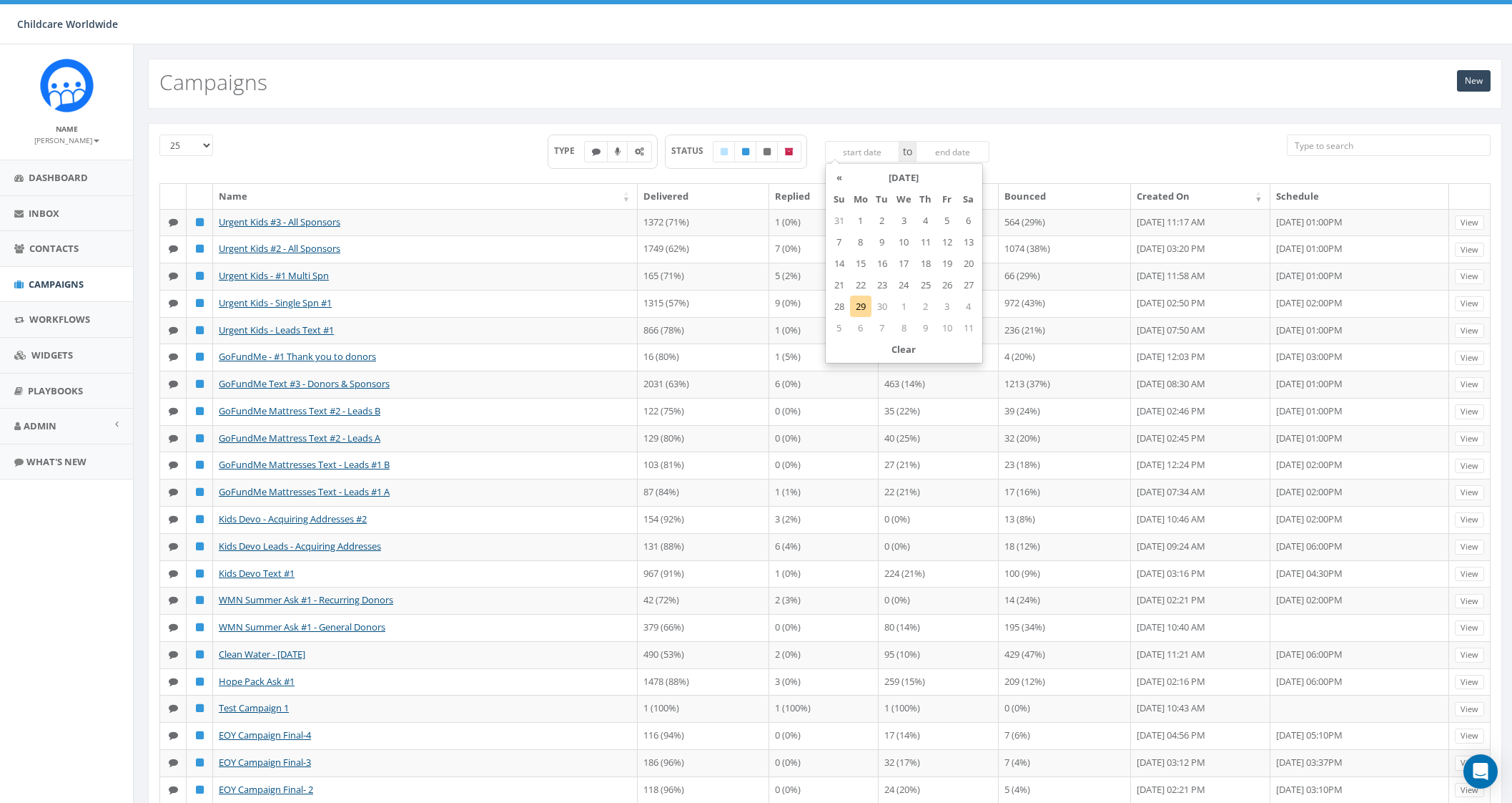
click at [873, 154] on input "text" at bounding box center [862, 151] width 75 height 22
click at [1037, 154] on div "TYPE STATUS to" at bounding box center [769, 158] width 1014 height 49
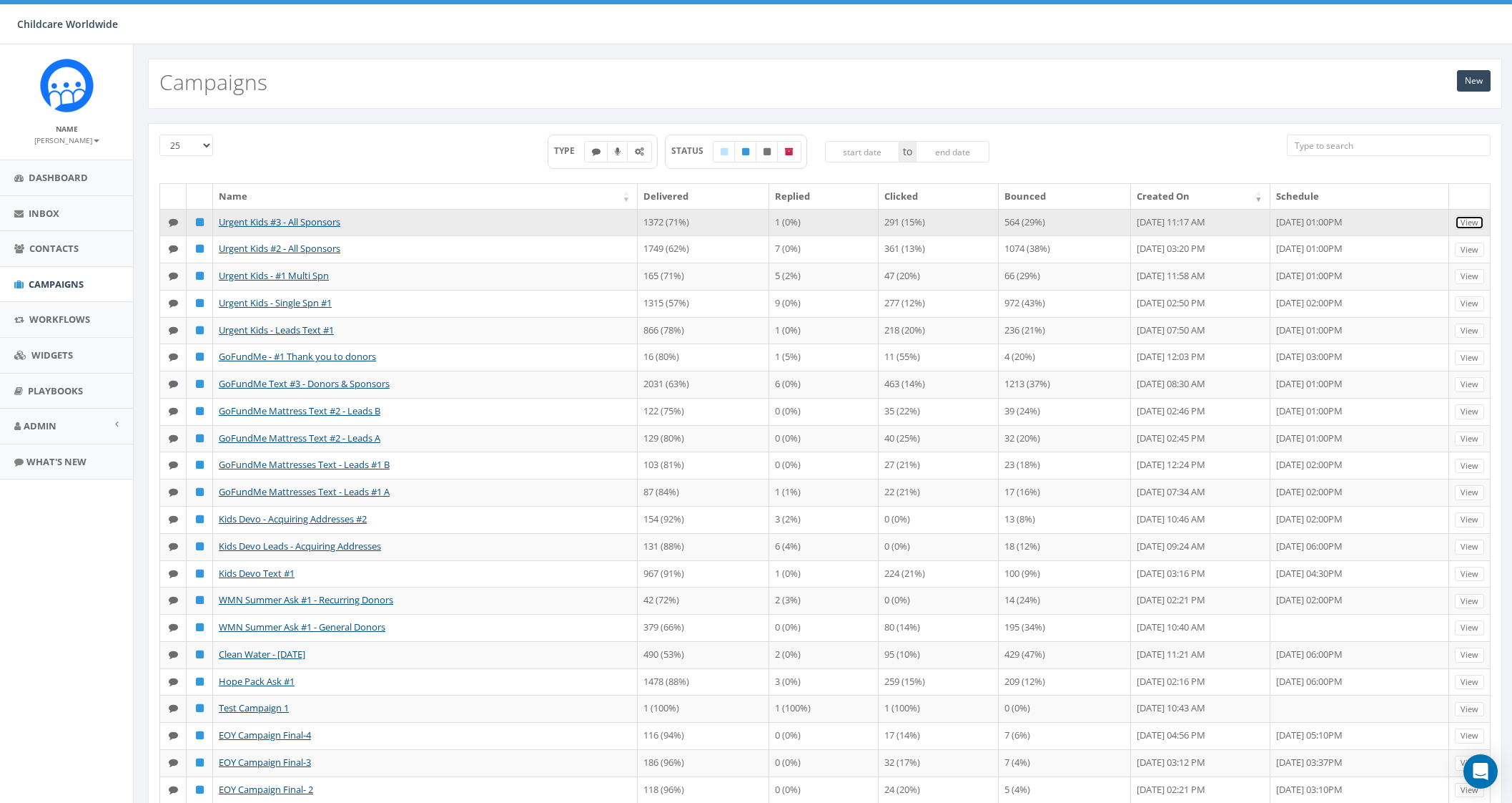
click at [1473, 226] on link "View" at bounding box center [1469, 222] width 30 height 15
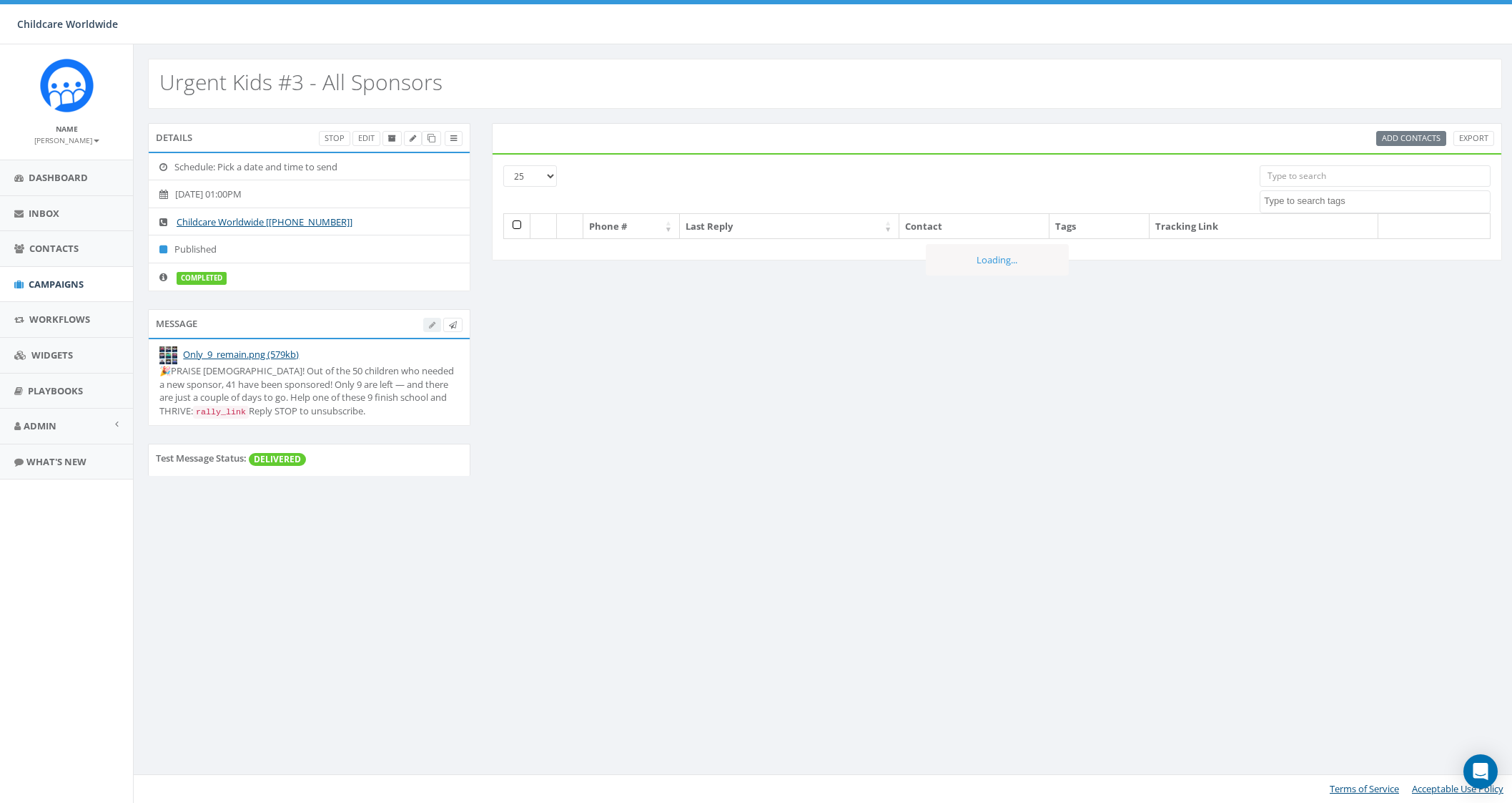
select select
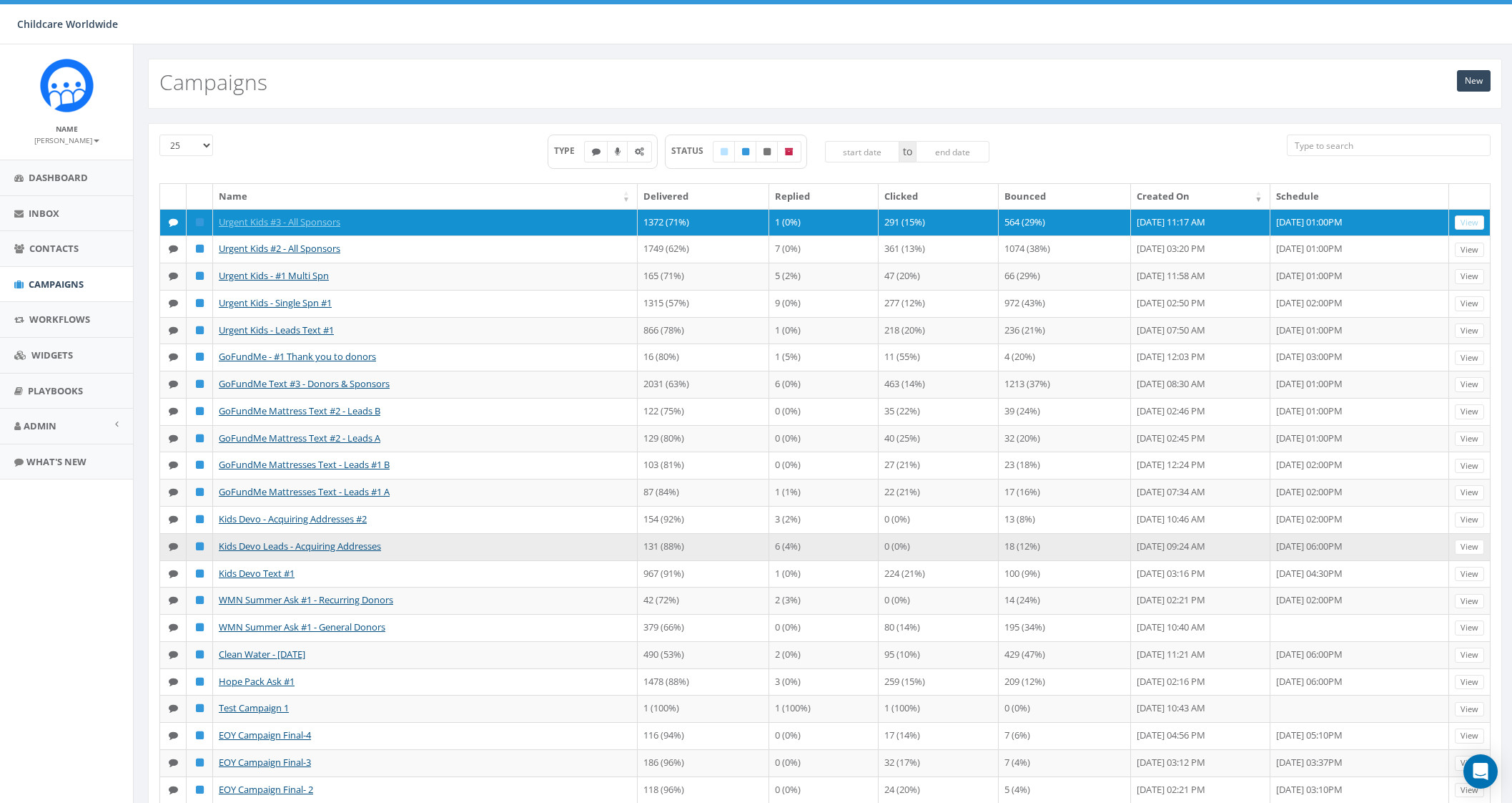
click at [770, 560] on td "6 (4%)" at bounding box center [823, 547] width 108 height 27
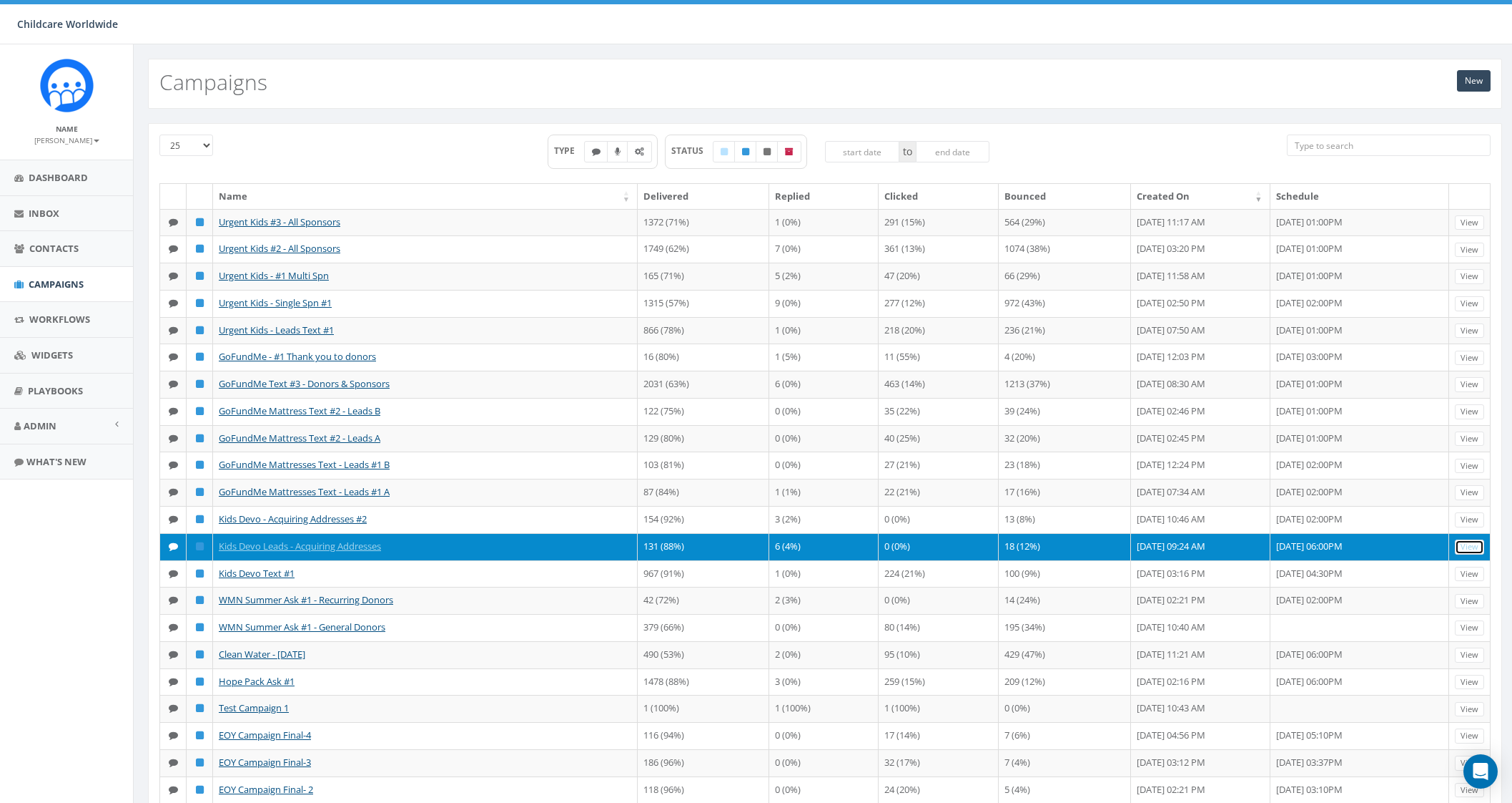
click at [1466, 554] on link "View" at bounding box center [1469, 547] width 30 height 15
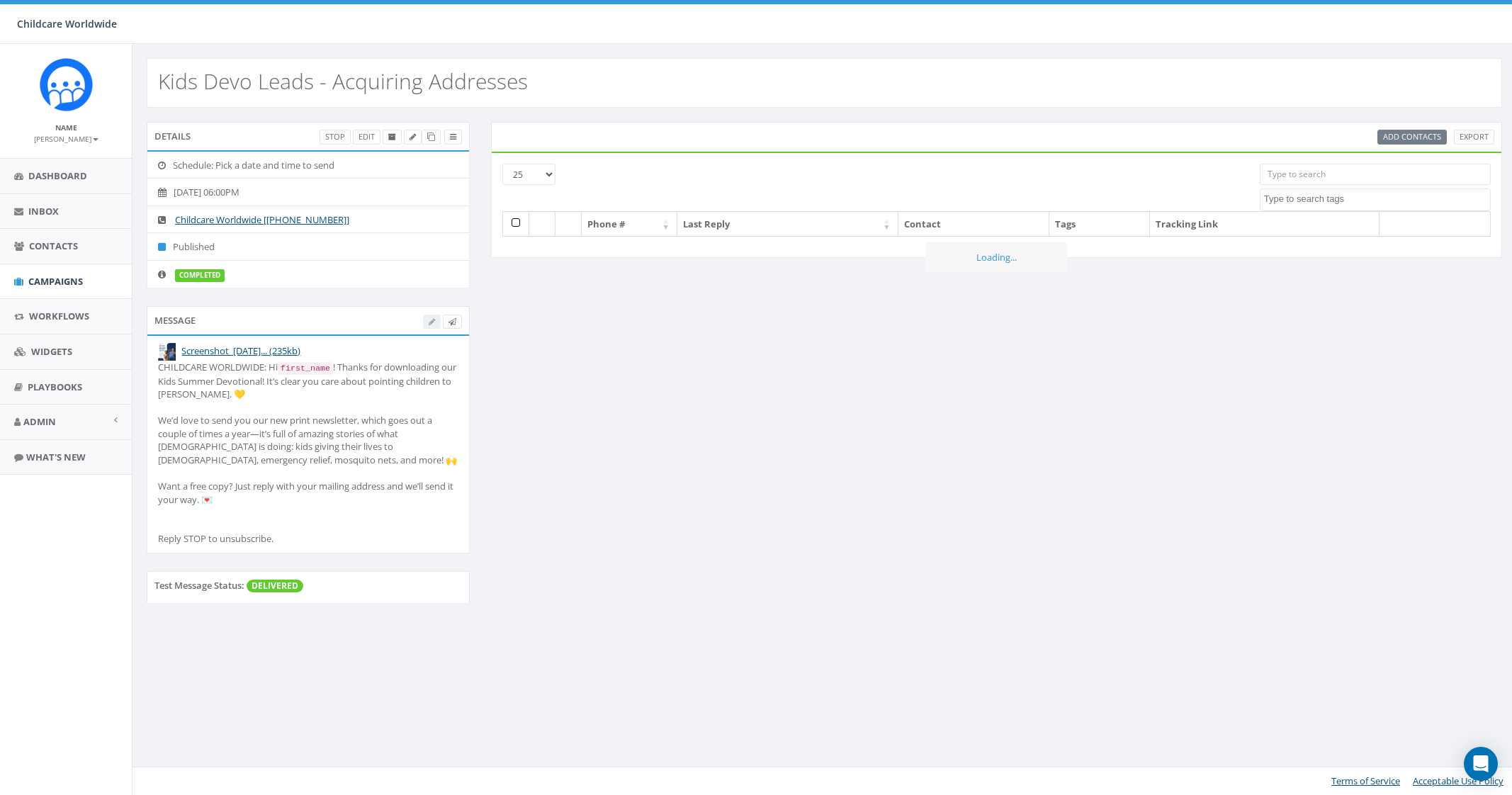
select select
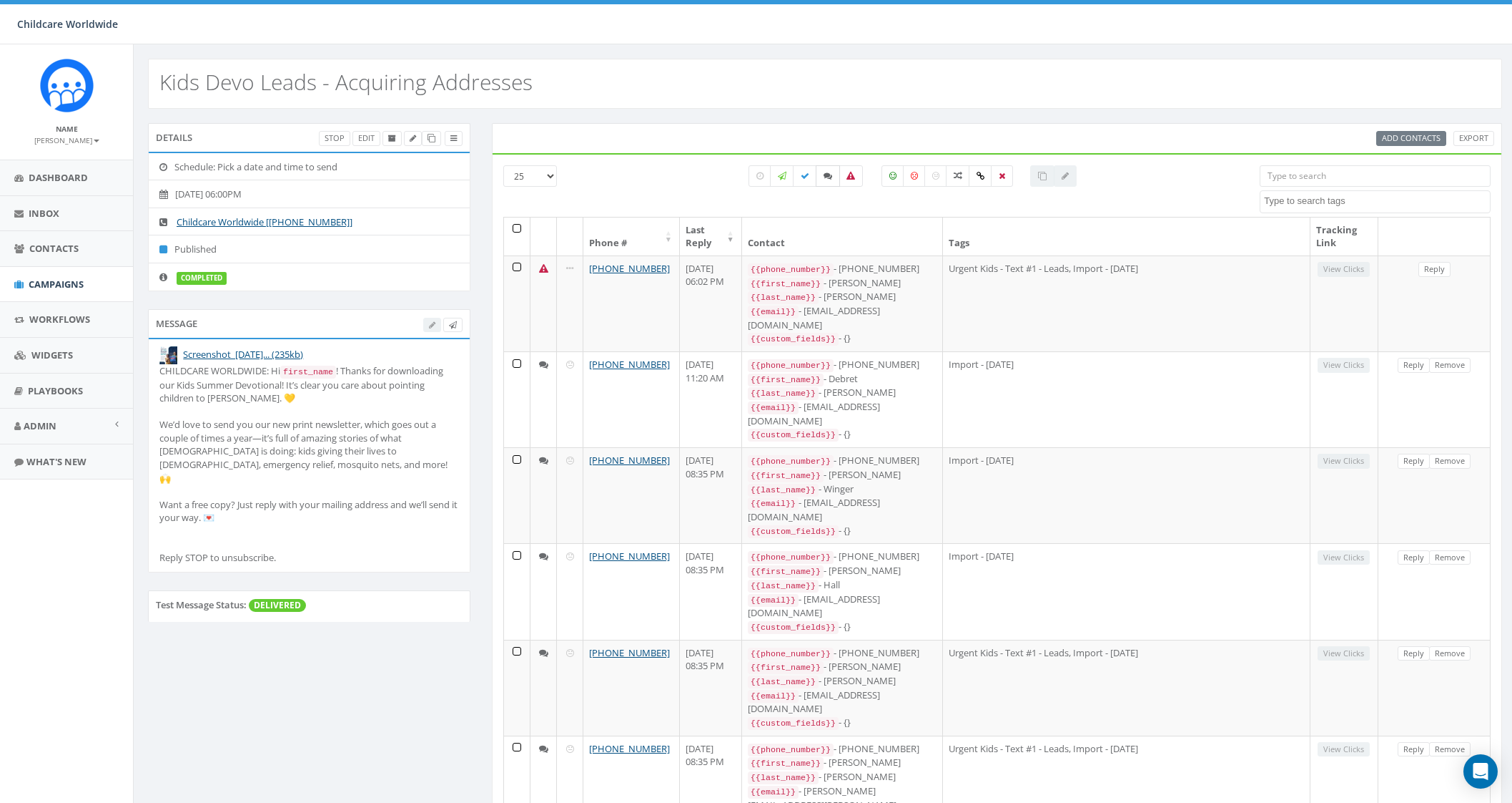
click at [822, 169] on label at bounding box center [827, 176] width 24 height 22
checkbox input "true"
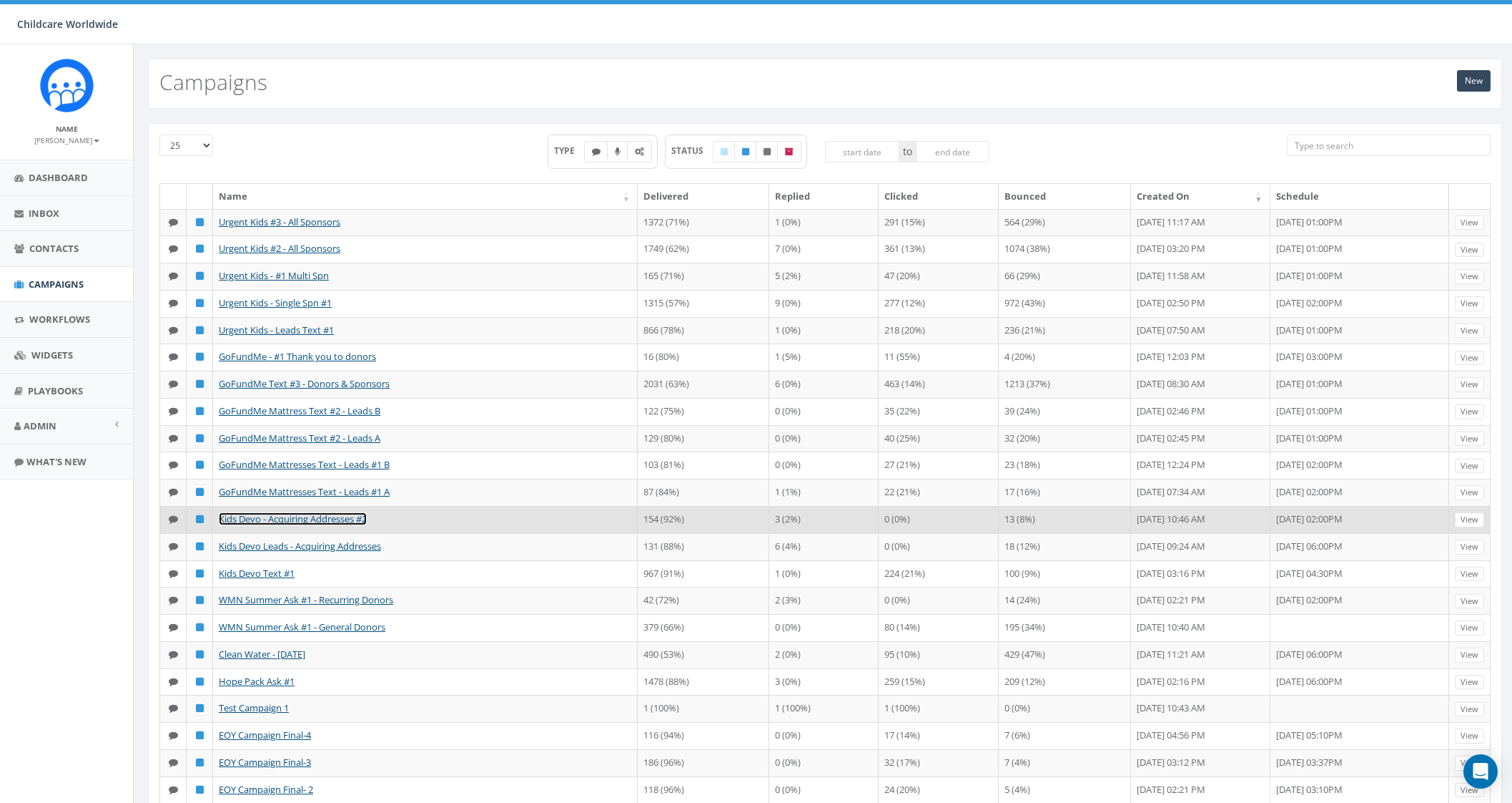
click at [318, 525] on link "Kids Devo - Acquiring Addresses #2" at bounding box center [293, 519] width 148 height 13
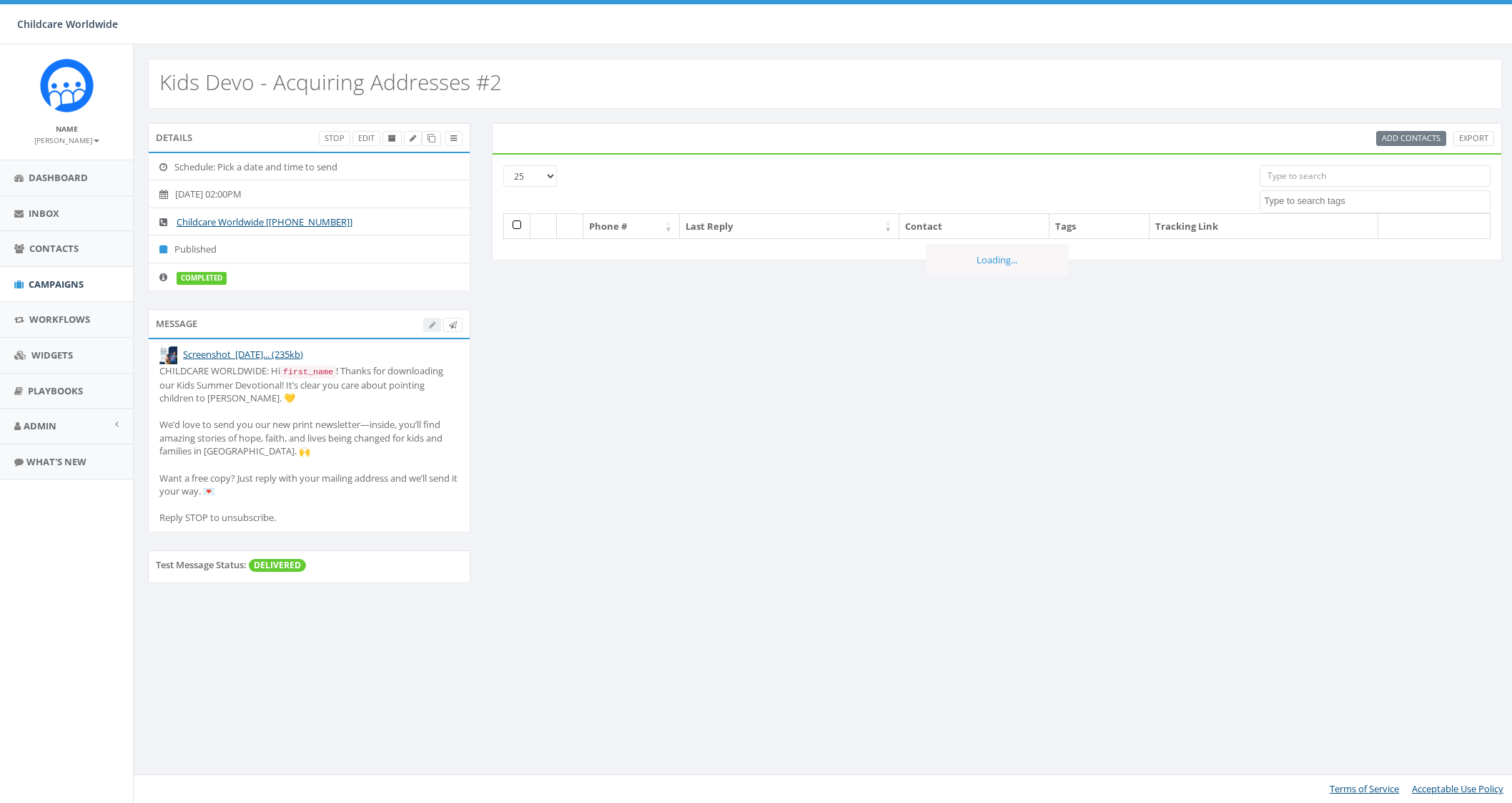
select select
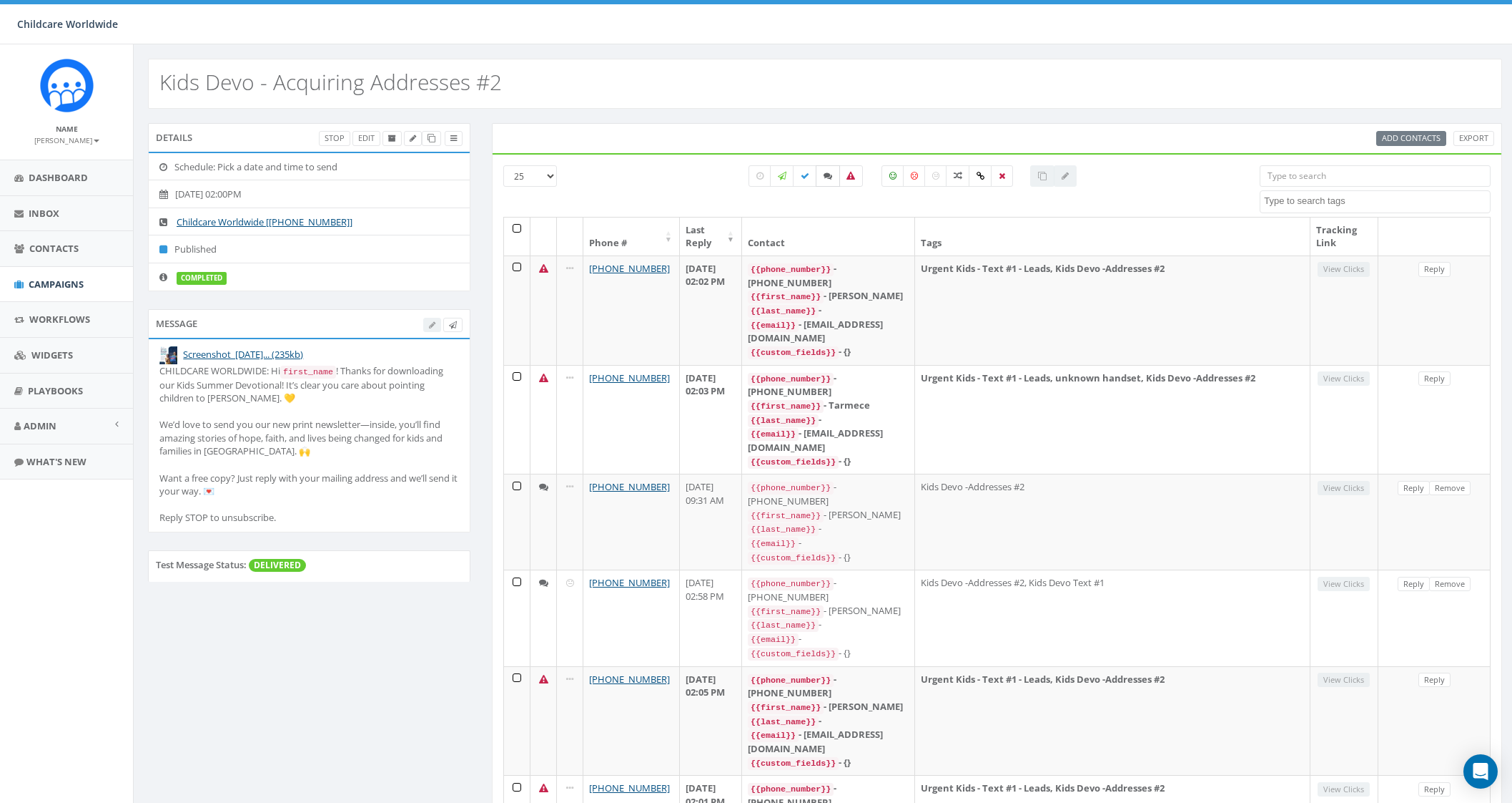
click at [833, 177] on label at bounding box center [827, 176] width 24 height 22
checkbox input "true"
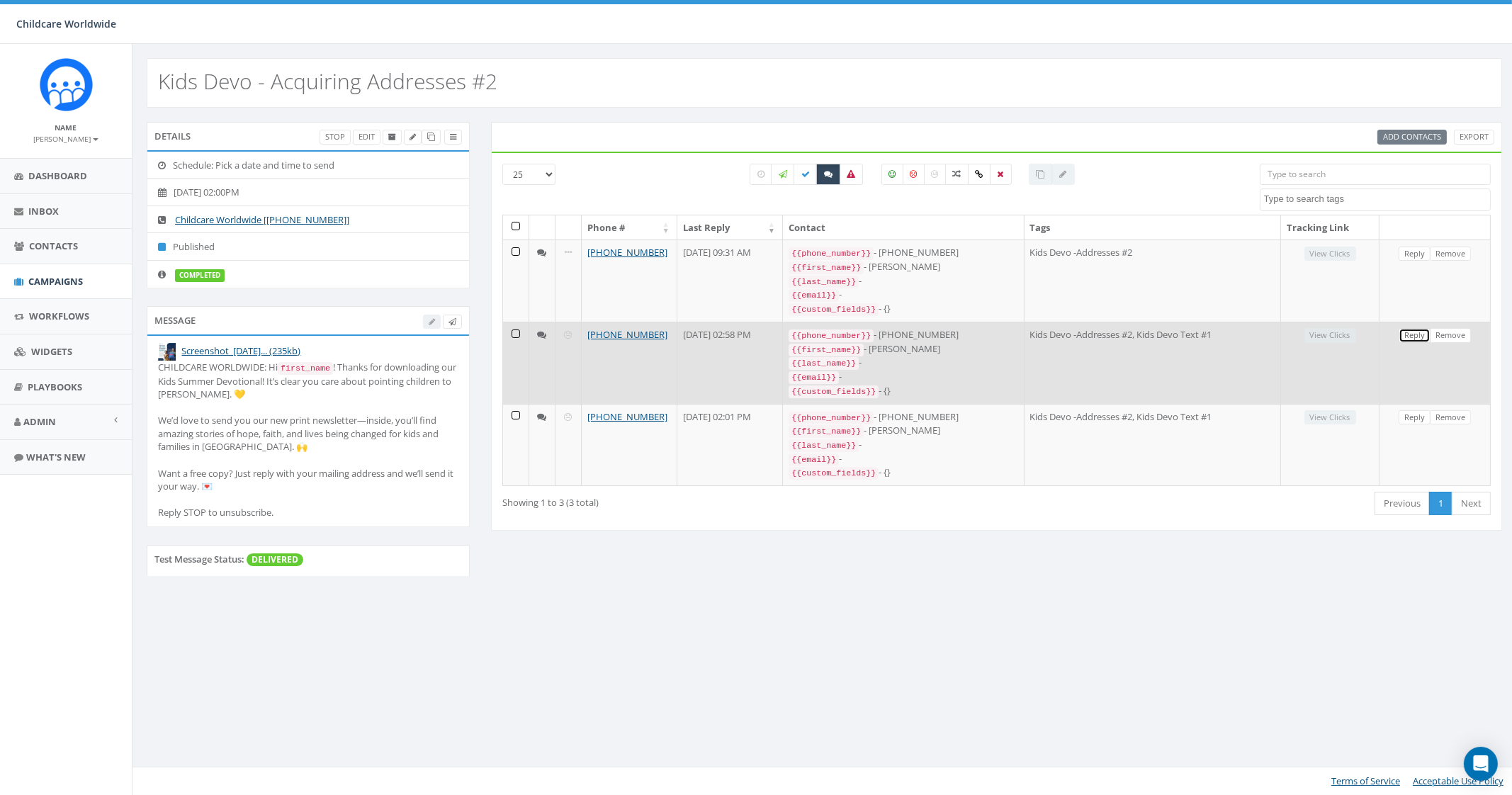
click at [1420, 332] on link "Reply" at bounding box center [1414, 335] width 32 height 15
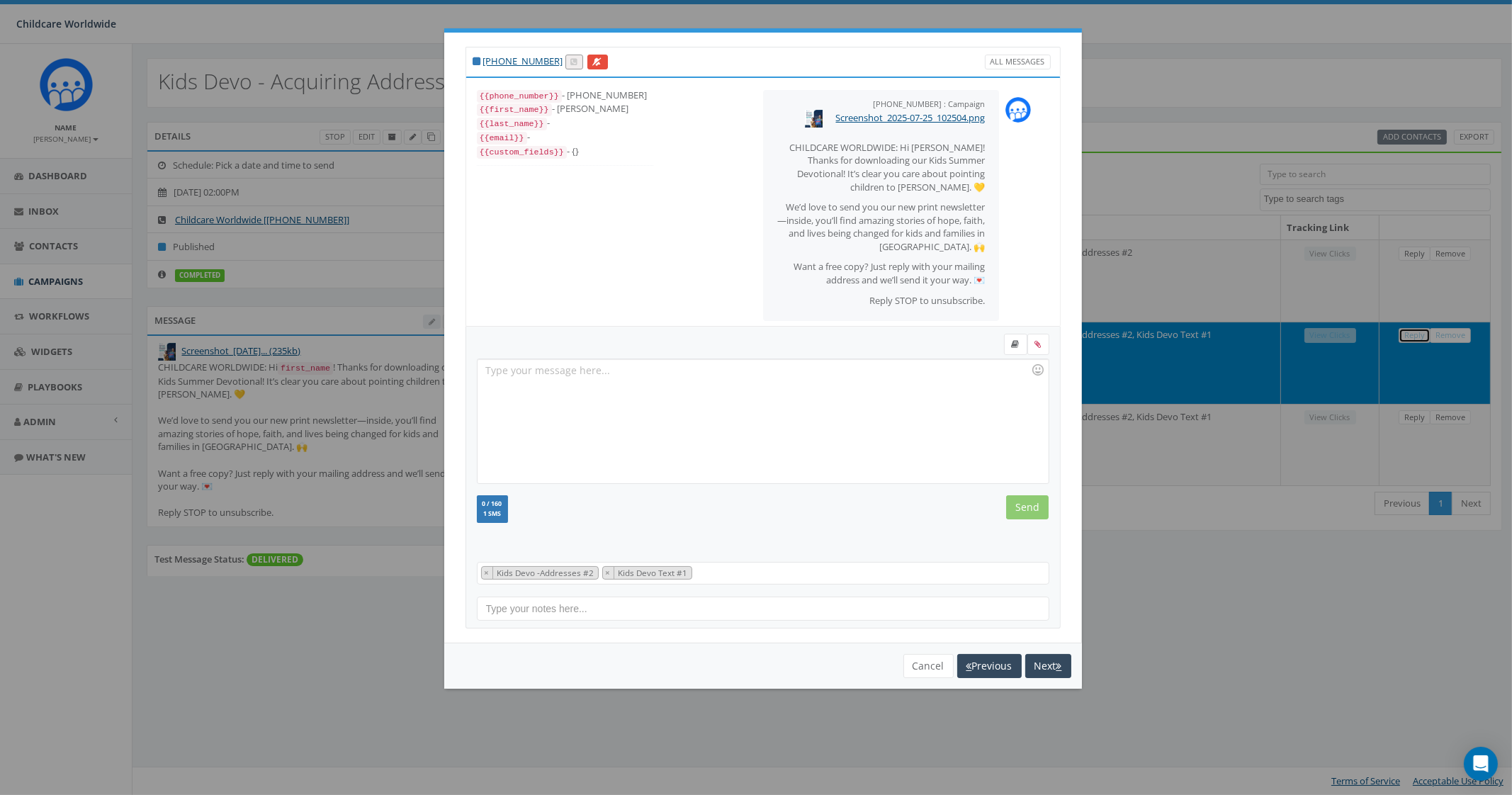
scroll to position [4, 0]
click at [919, 665] on button "Cancel" at bounding box center [928, 665] width 50 height 24
